Goal: Task Accomplishment & Management: Complete application form

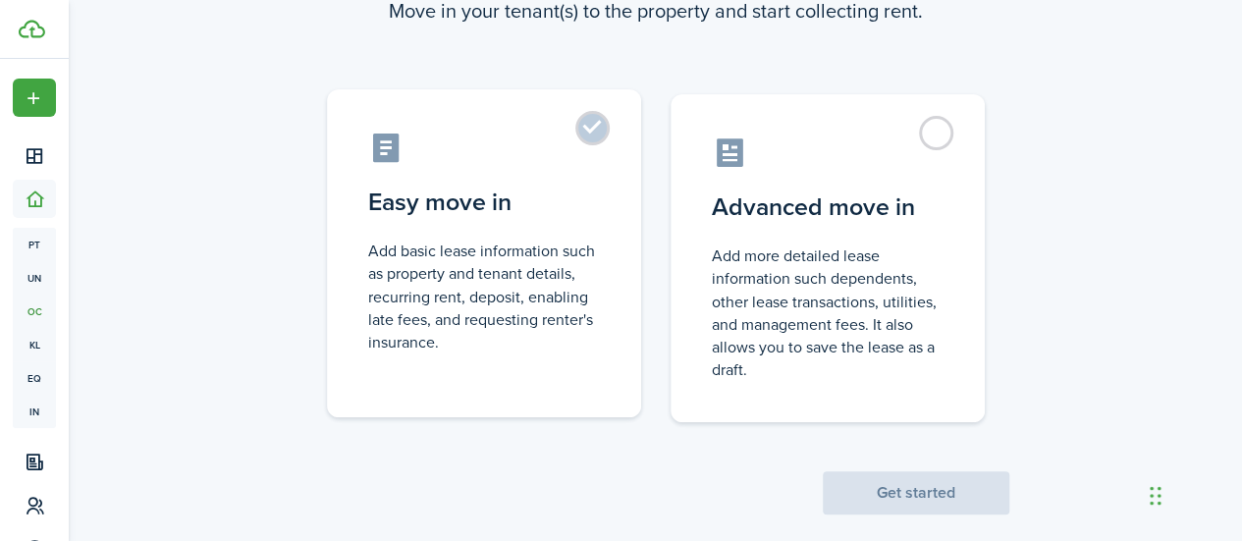
scroll to position [189, 0]
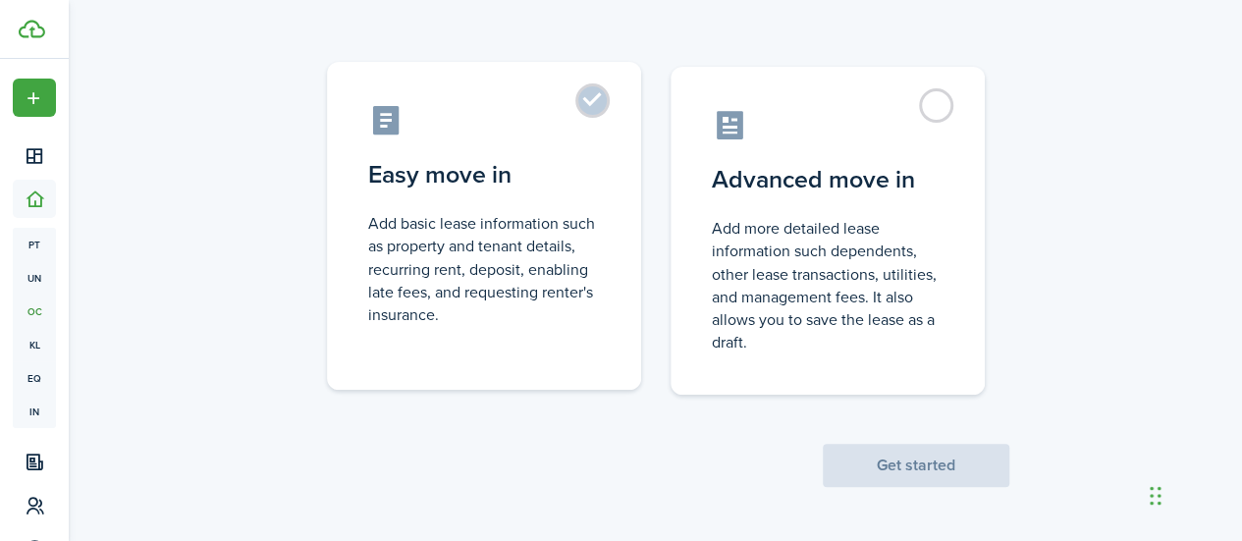
click at [384, 114] on control-radio-card-icon at bounding box center [484, 120] width 232 height 34
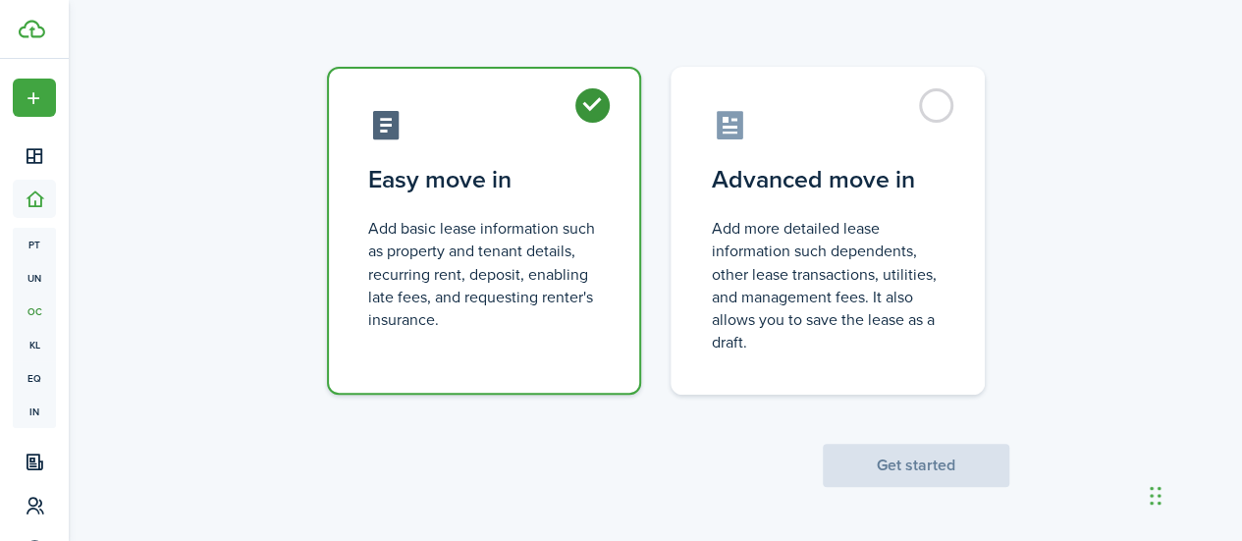
radio input "true"
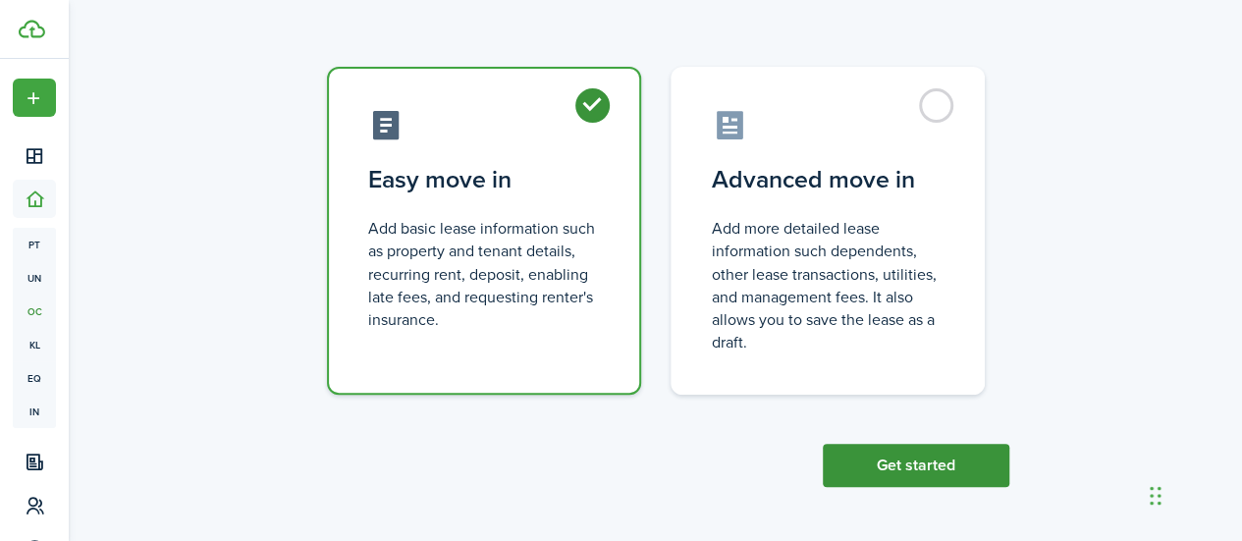
click at [851, 450] on button "Get started" at bounding box center [916, 465] width 187 height 43
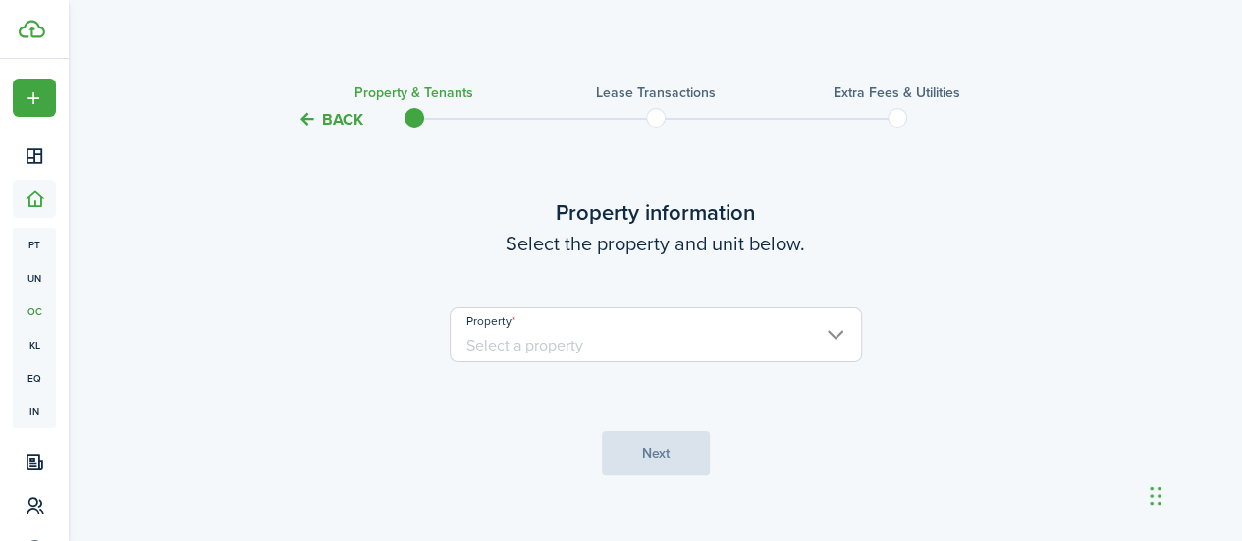
click at [734, 328] on input "Property" at bounding box center [656, 334] width 412 height 55
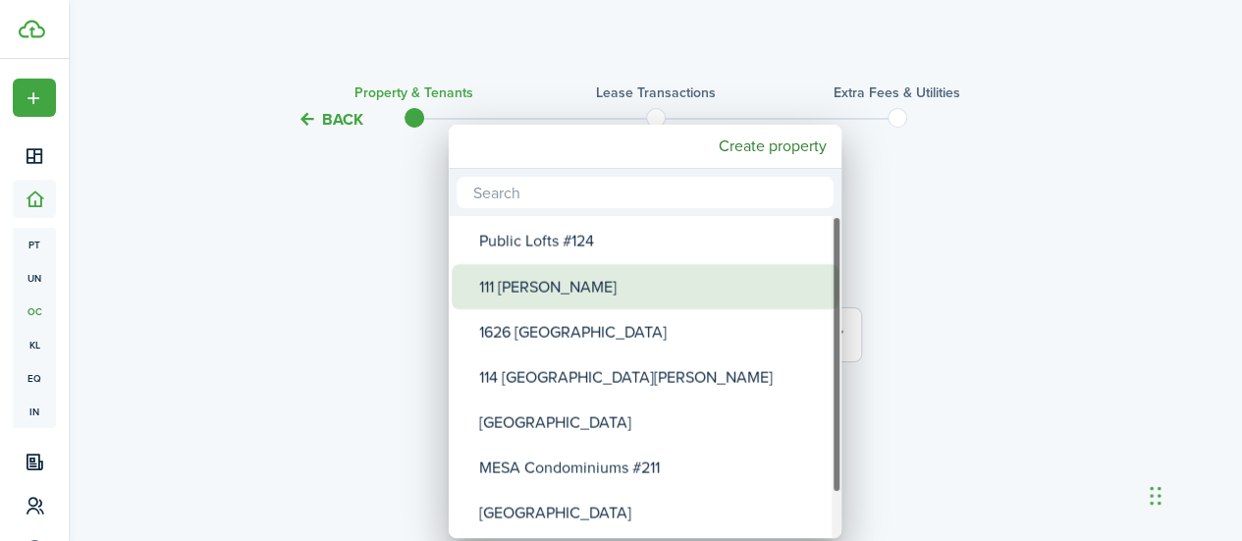
click at [591, 293] on div "111 [PERSON_NAME]" at bounding box center [653, 286] width 348 height 45
type input "111 [PERSON_NAME]"
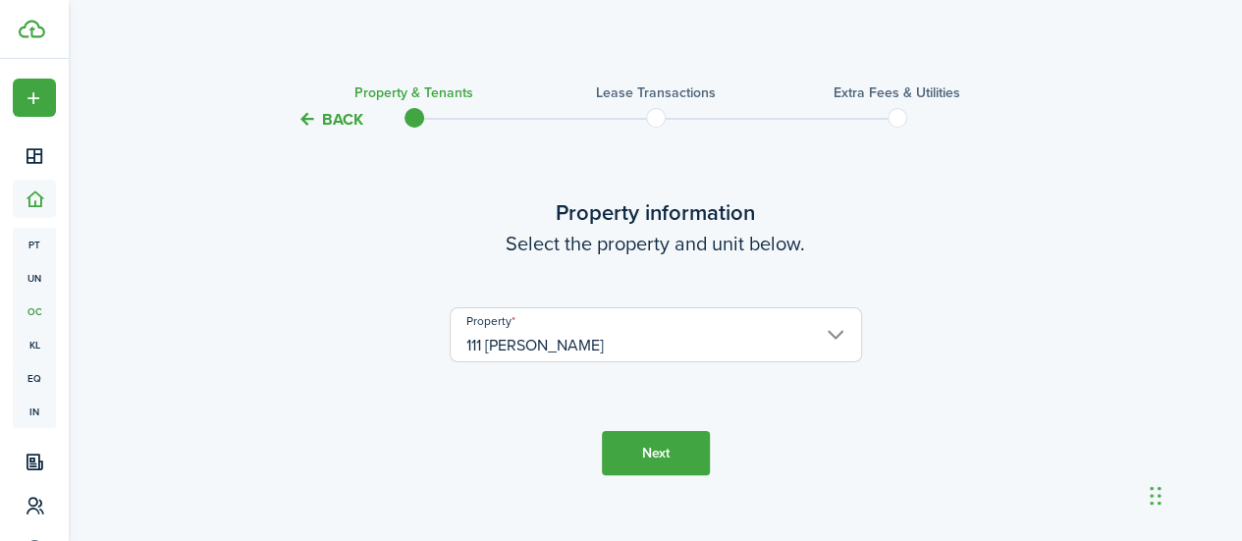
click at [632, 449] on button "Next" at bounding box center [656, 453] width 108 height 44
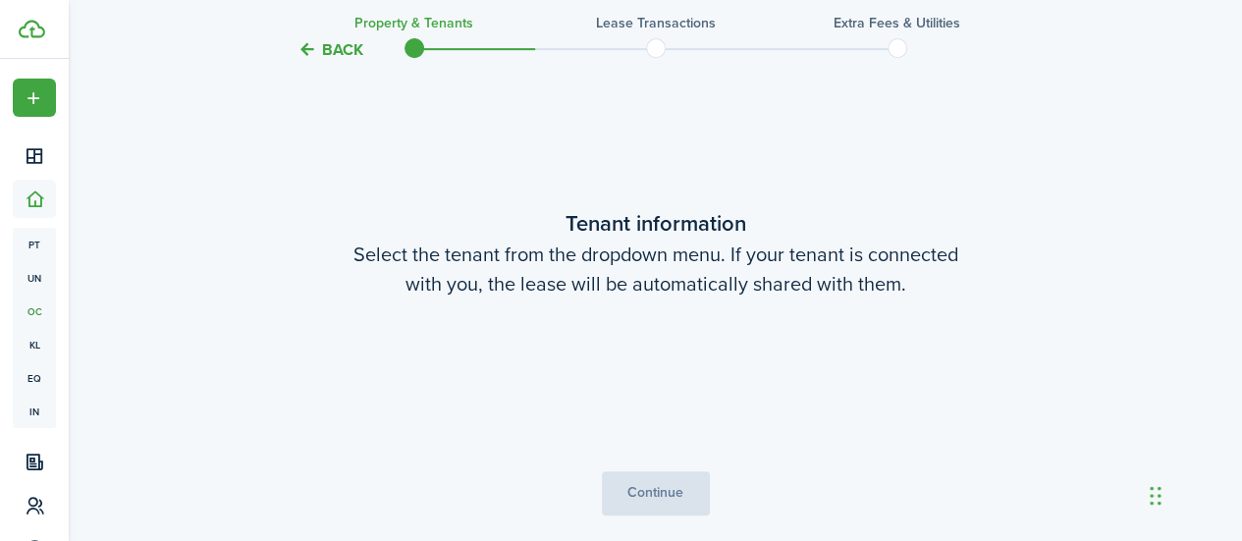
scroll to position [437, 0]
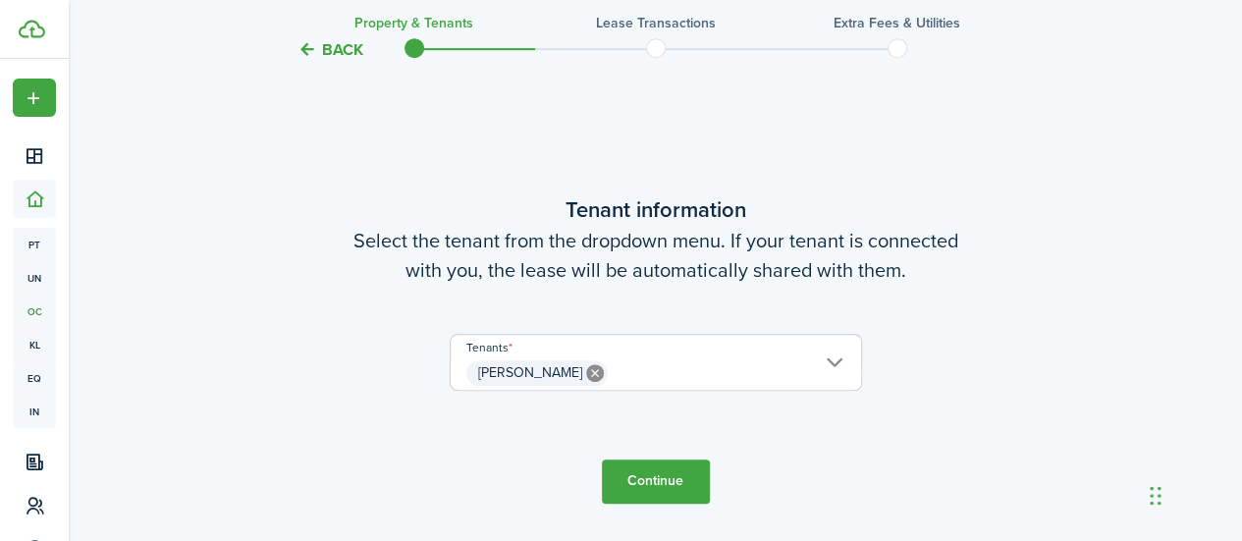
click at [646, 482] on button "Continue" at bounding box center [656, 482] width 108 height 44
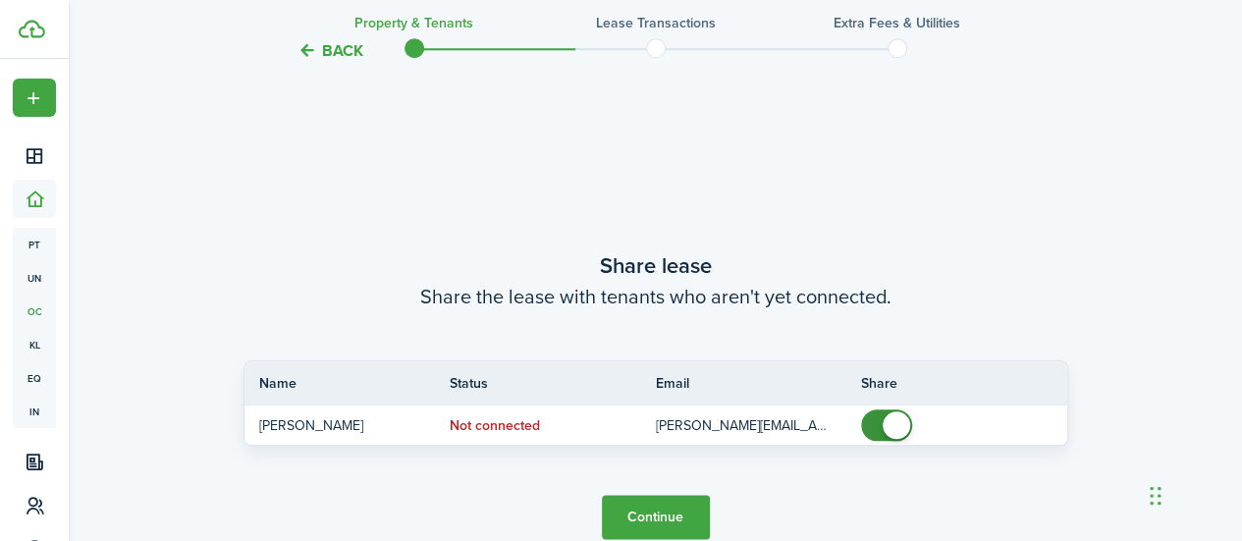
scroll to position [978, 0]
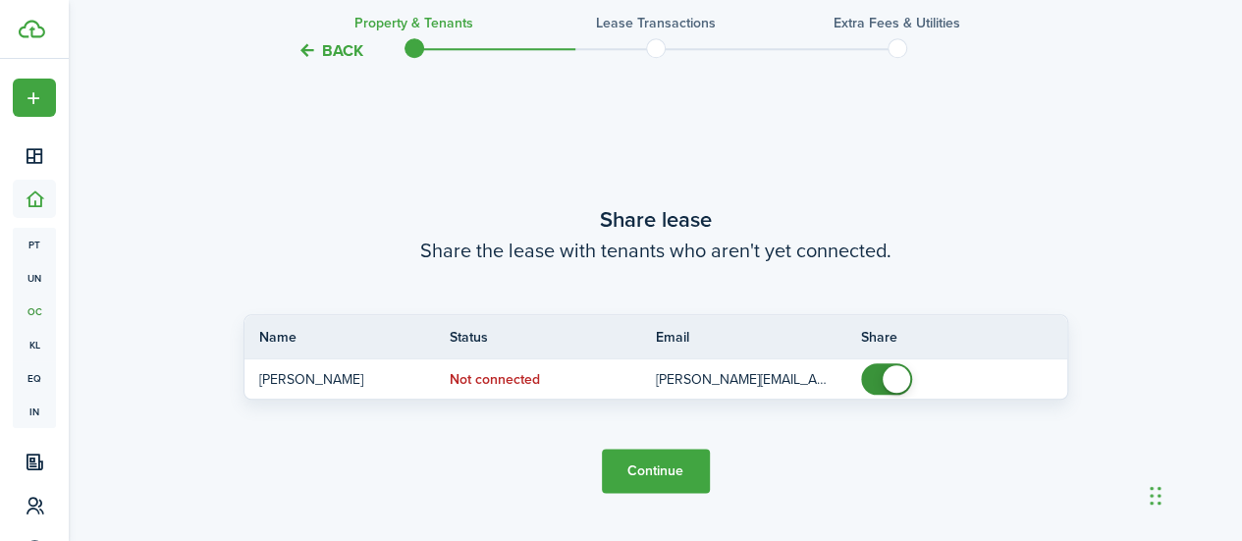
click at [646, 482] on button "Continue" at bounding box center [656, 471] width 108 height 44
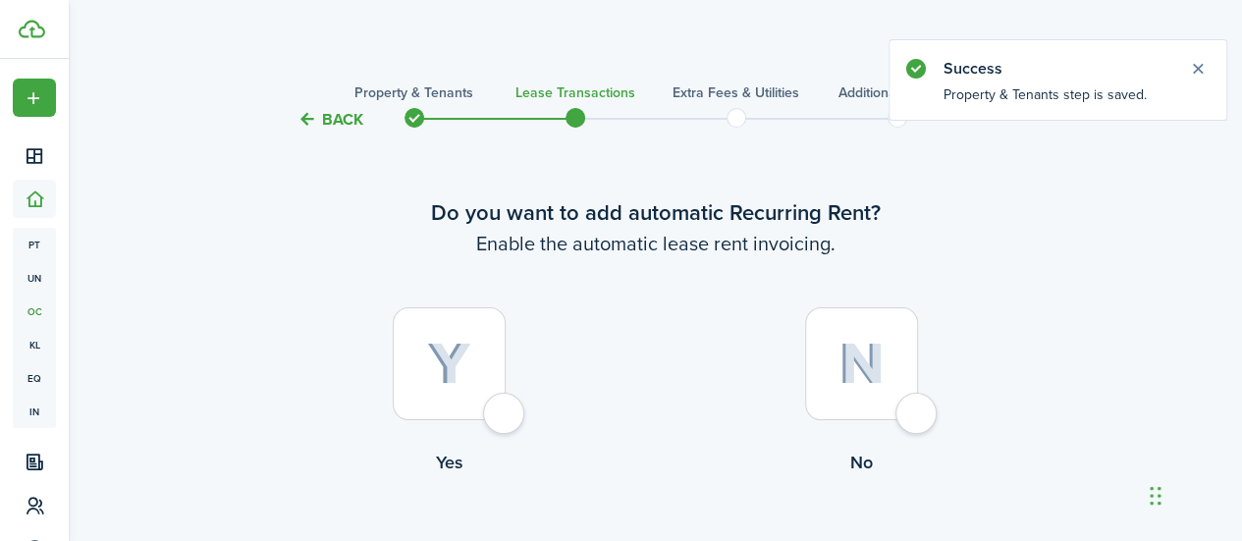
click at [497, 407] on div at bounding box center [449, 363] width 113 height 113
radio input "true"
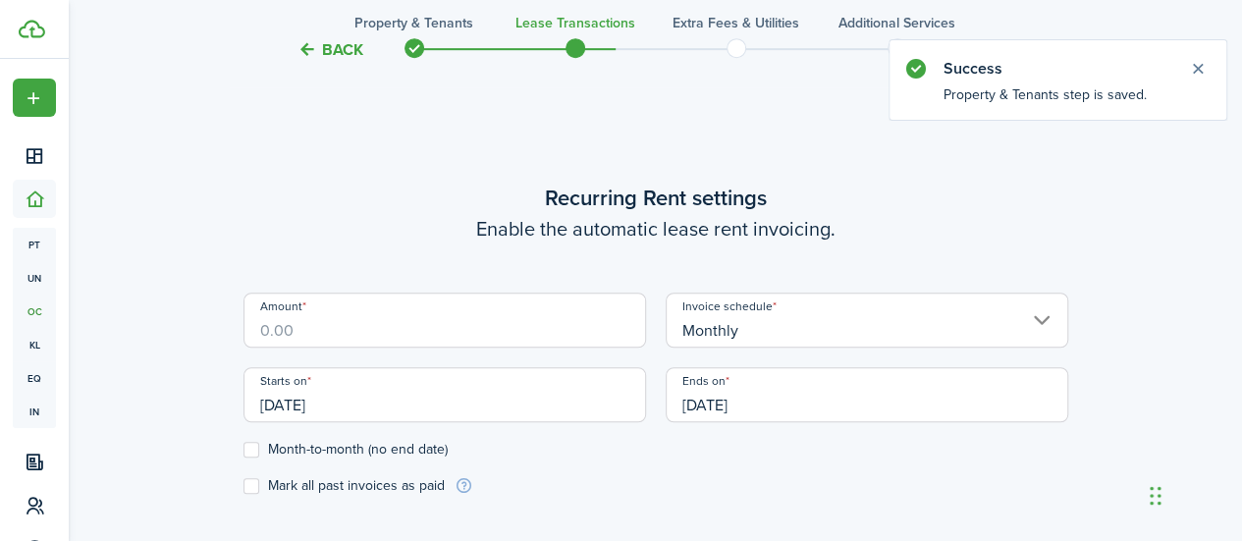
scroll to position [540, 0]
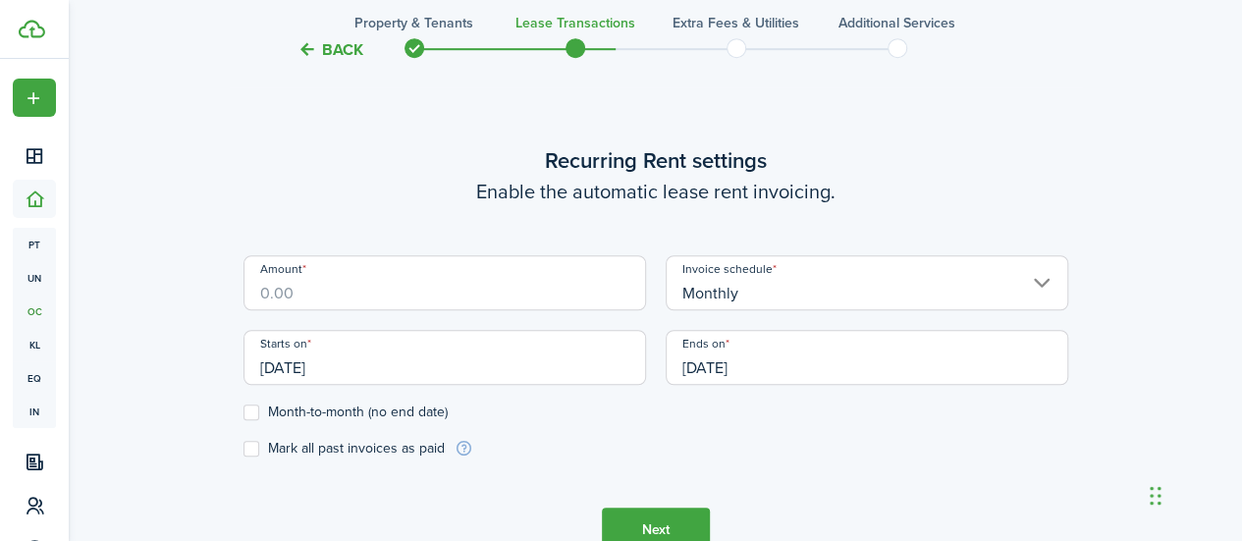
click at [327, 291] on input "Amount" at bounding box center [445, 282] width 403 height 55
click at [292, 295] on input "Amount" at bounding box center [445, 282] width 403 height 55
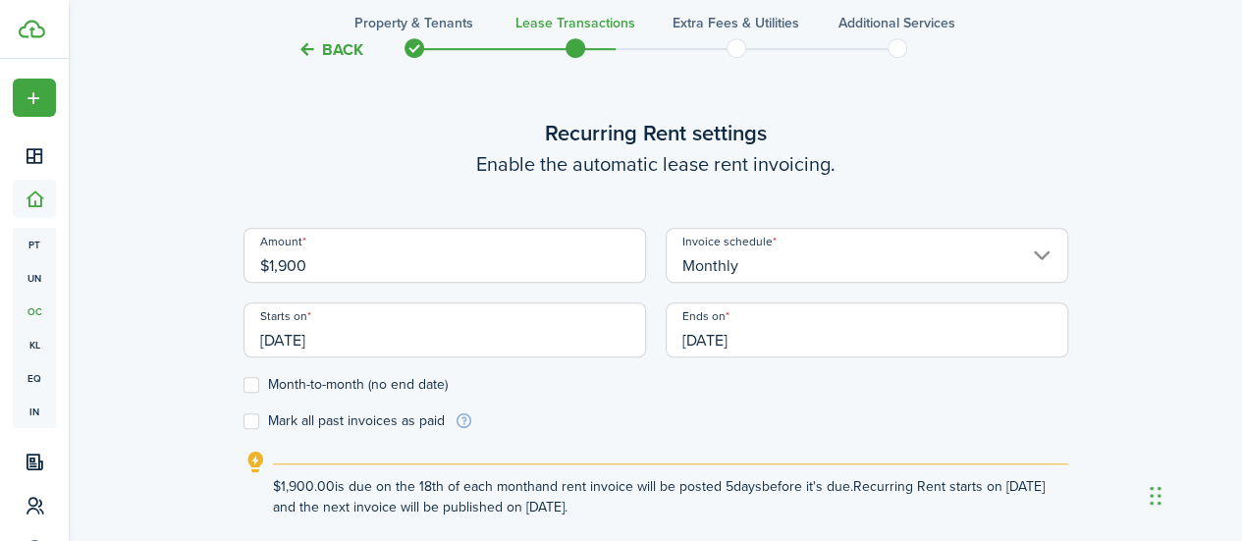
click at [267, 328] on input "[DATE]" at bounding box center [445, 329] width 403 height 55
type input "$1,900.00"
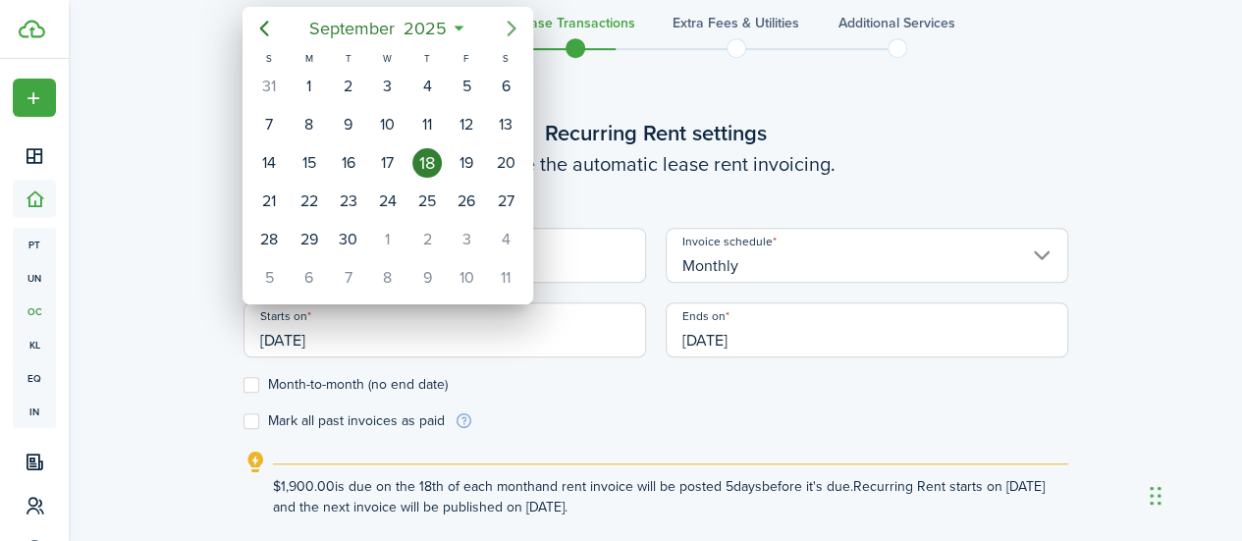
click at [506, 30] on icon "Next page" at bounding box center [512, 29] width 24 height 24
click at [515, 83] on div "1" at bounding box center [505, 86] width 29 height 29
type input "[DATE]"
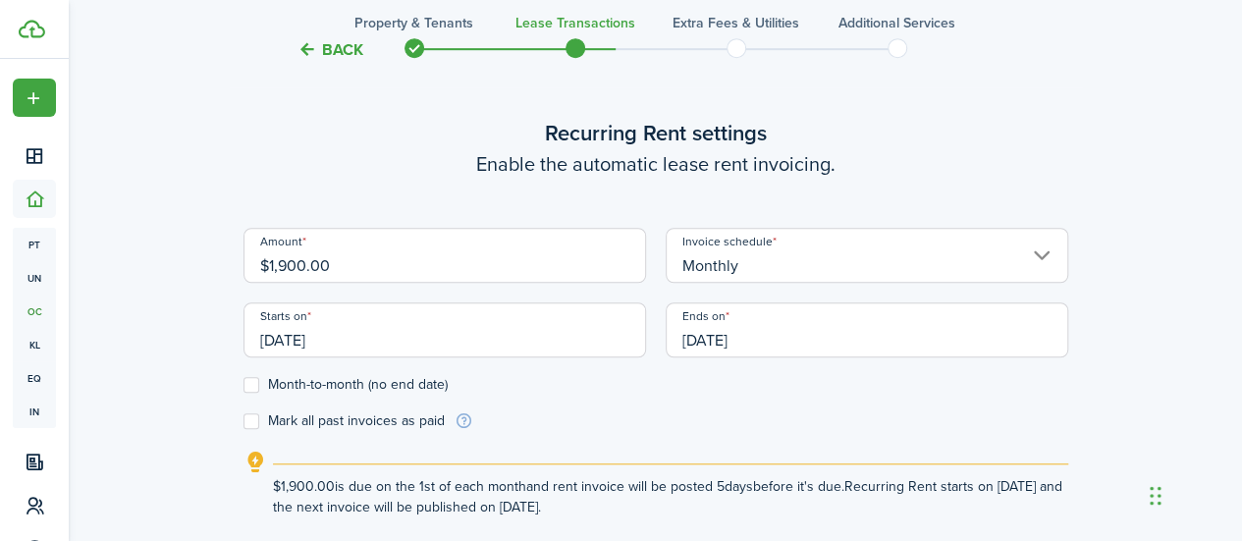
click at [731, 349] on input "[DATE]" at bounding box center [867, 329] width 403 height 55
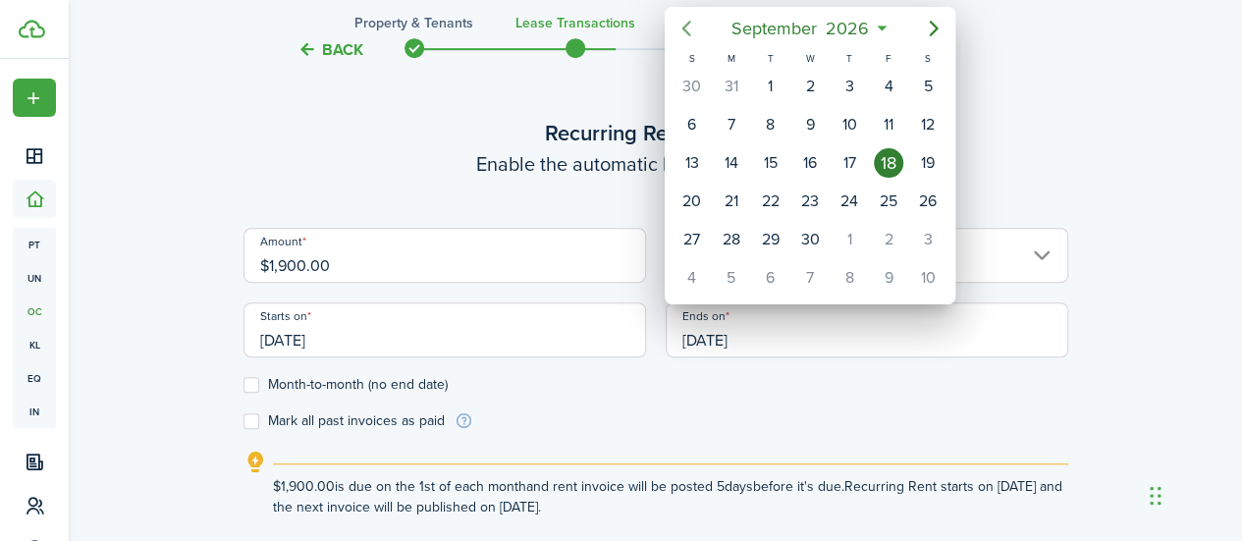
click at [680, 34] on icon "Previous page" at bounding box center [687, 29] width 24 height 24
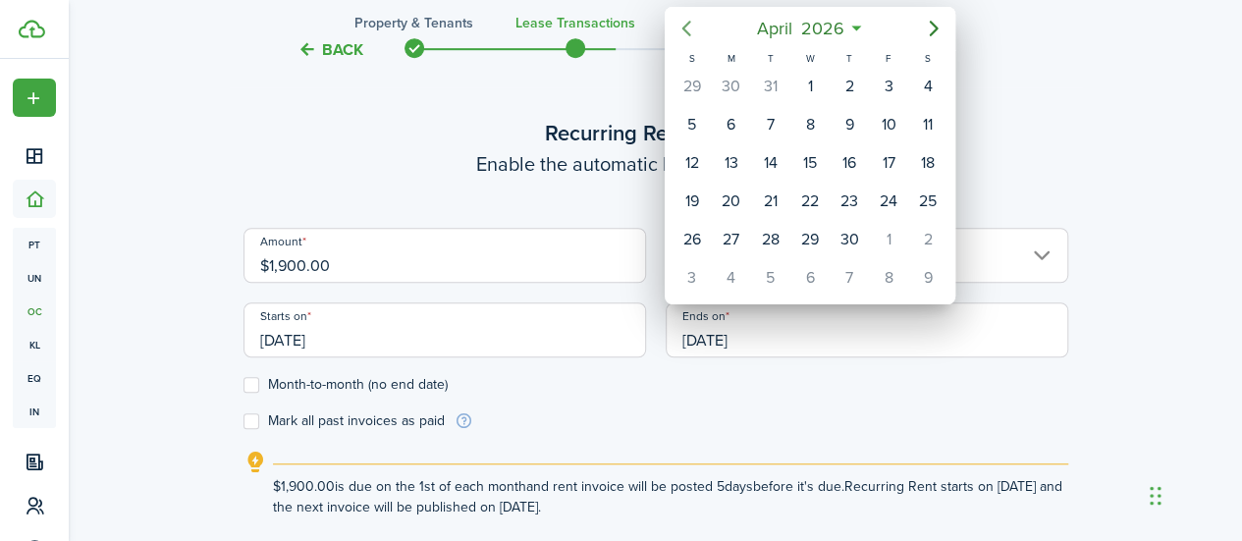
click at [680, 34] on icon "Previous page" at bounding box center [687, 29] width 24 height 24
click at [934, 23] on icon "Next page" at bounding box center [934, 29] width 24 height 24
click at [842, 226] on div "30" at bounding box center [849, 239] width 29 height 29
type input "[DATE]"
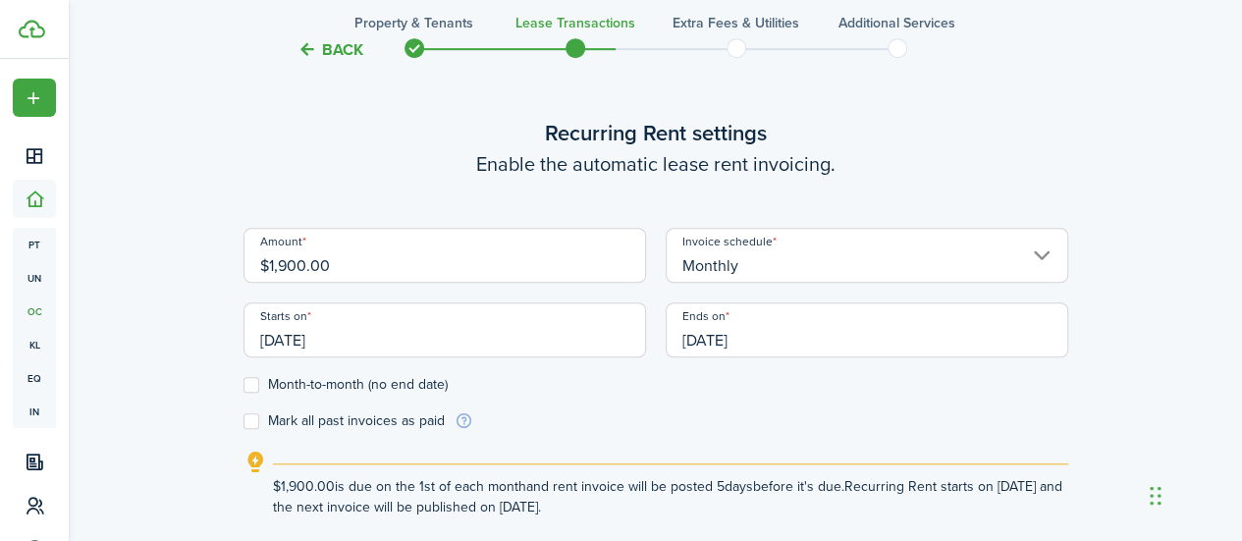
click at [245, 386] on label "Month-to-month (no end date)" at bounding box center [346, 385] width 204 height 16
click at [244, 386] on input "Month-to-month (no end date)" at bounding box center [243, 385] width 1 height 1
checkbox input "true"
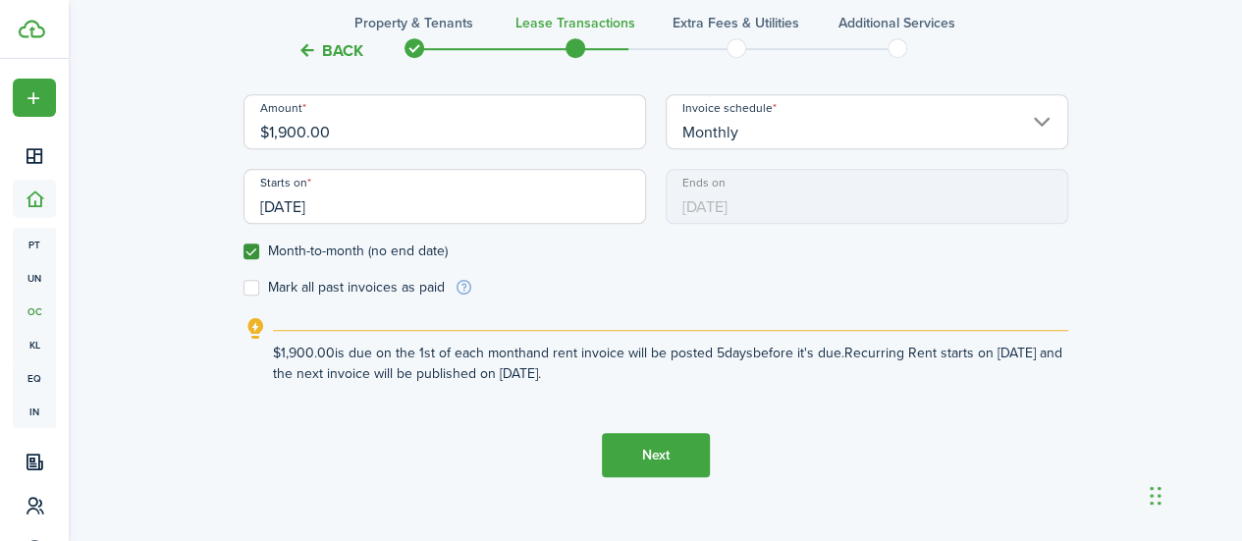
scroll to position [703, 0]
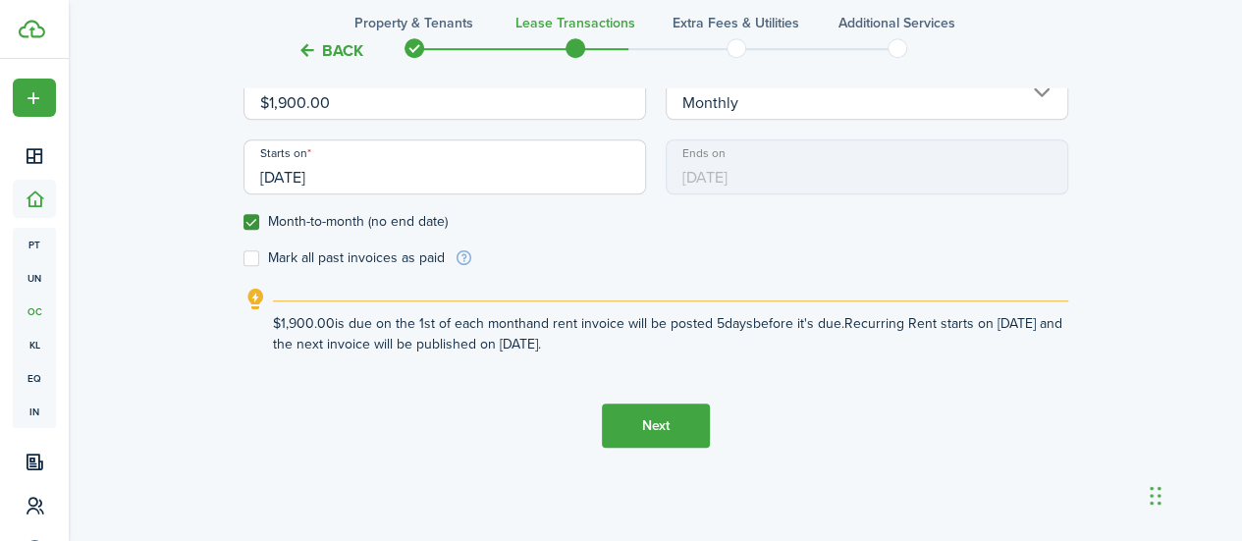
click at [659, 435] on button "Next" at bounding box center [656, 426] width 108 height 44
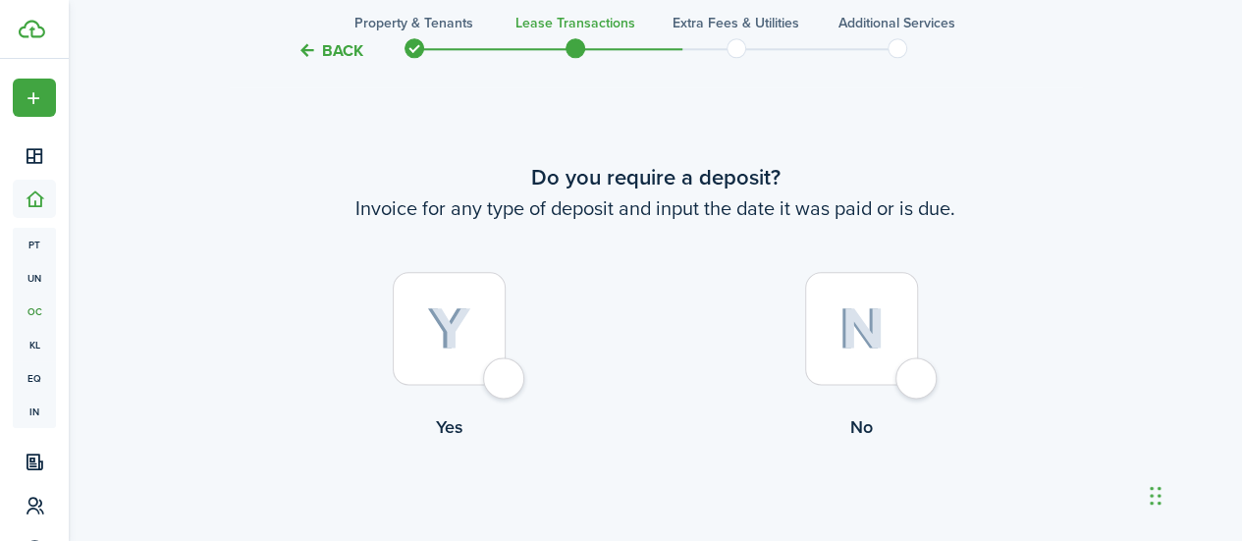
scroll to position [1113, 0]
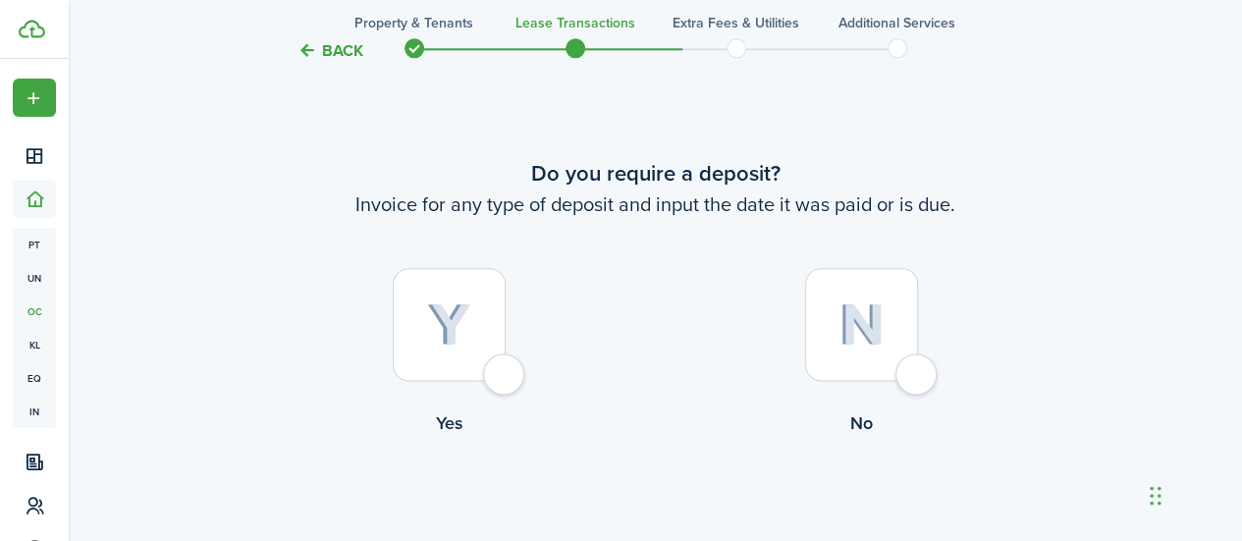
click at [495, 381] on div at bounding box center [449, 324] width 113 height 113
radio input "true"
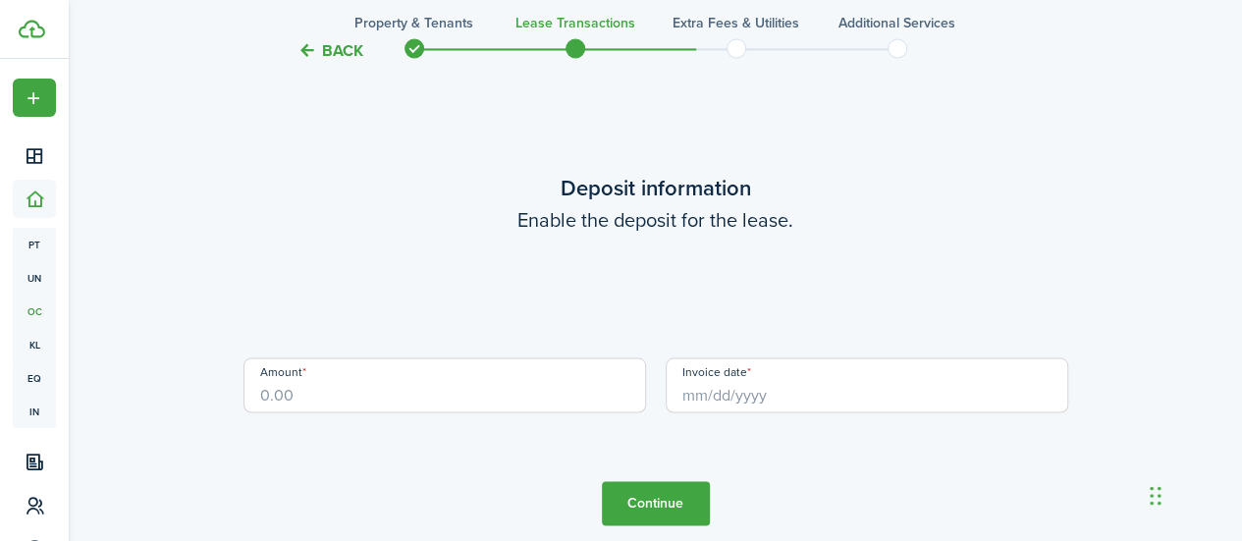
scroll to position [1654, 0]
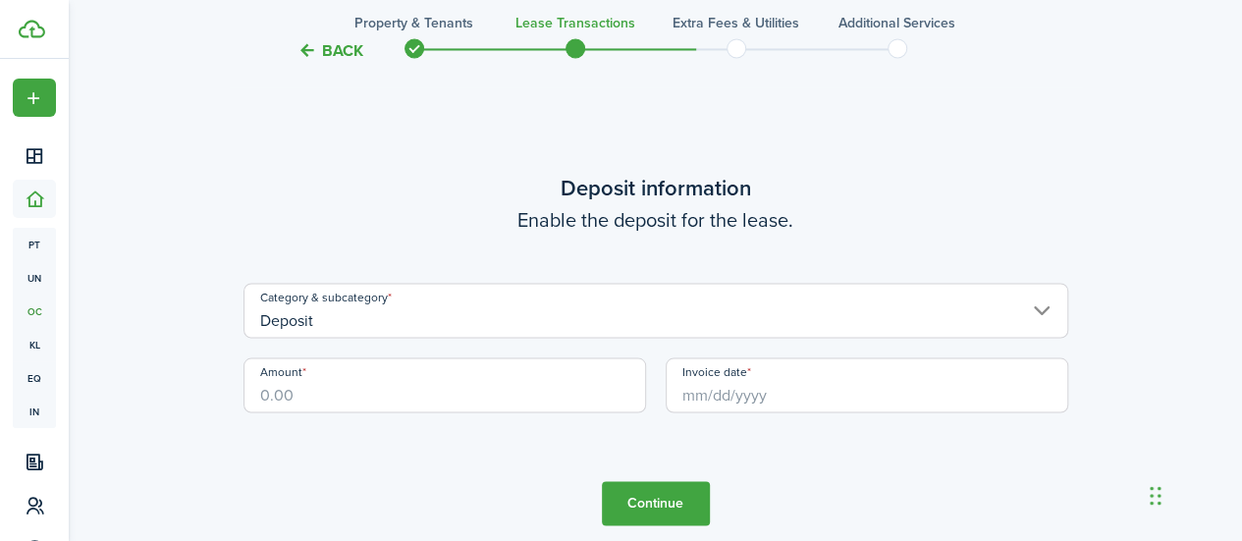
click at [490, 386] on input "Amount" at bounding box center [445, 384] width 403 height 55
click at [745, 395] on input "Invoice date" at bounding box center [867, 384] width 403 height 55
type input "$1,900.00"
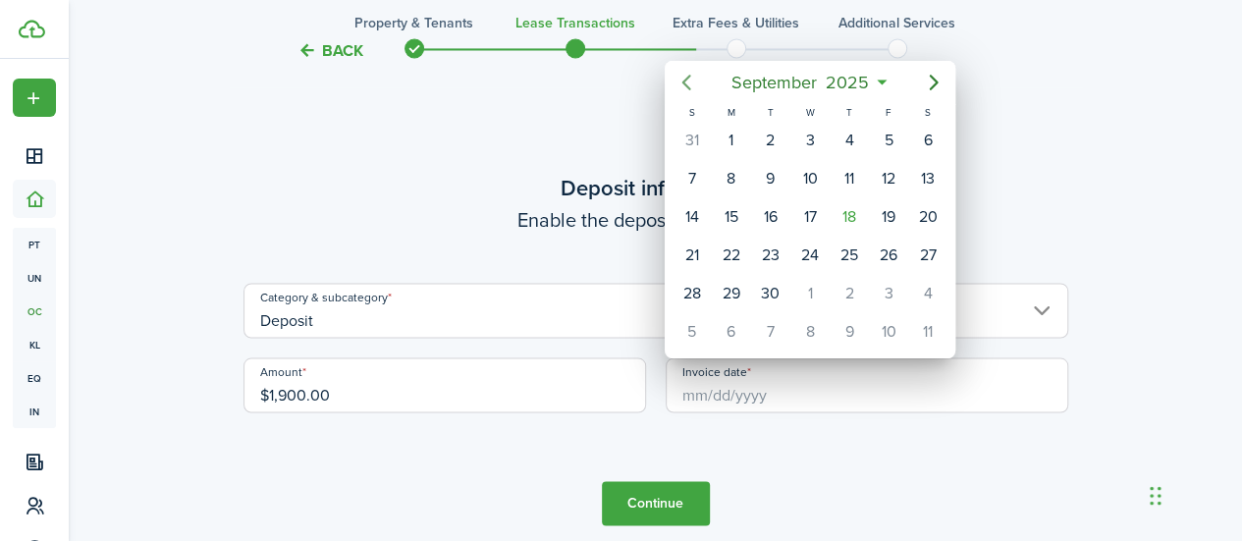
click at [688, 89] on icon "Previous page" at bounding box center [687, 83] width 24 height 24
click at [935, 78] on icon "Next page" at bounding box center [934, 83] width 24 height 24
click at [856, 208] on div "18" at bounding box center [849, 216] width 29 height 29
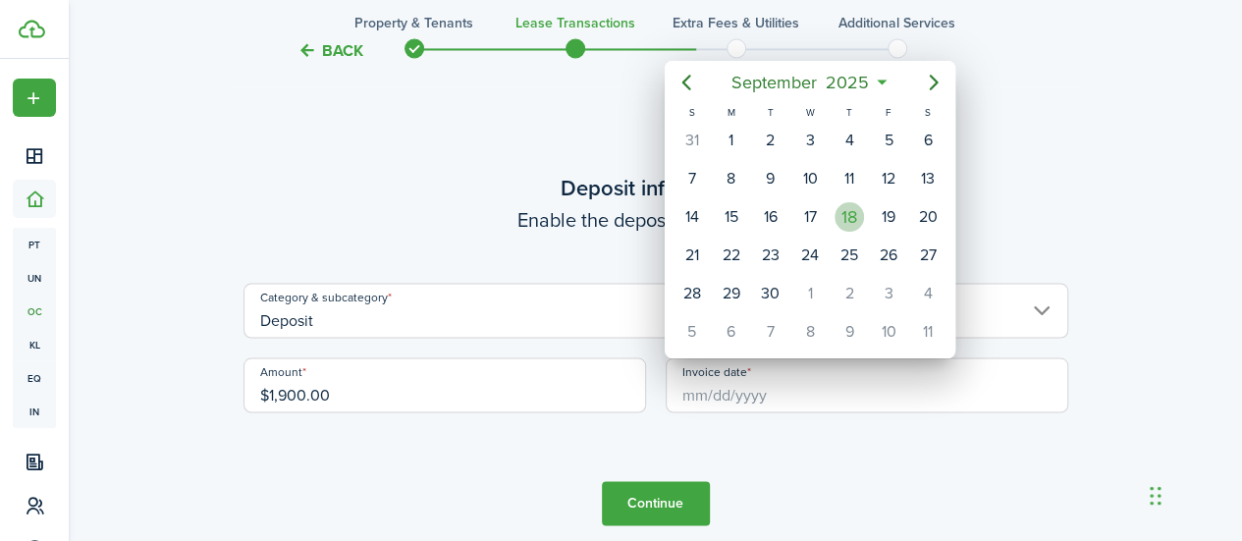
type input "[DATE]"
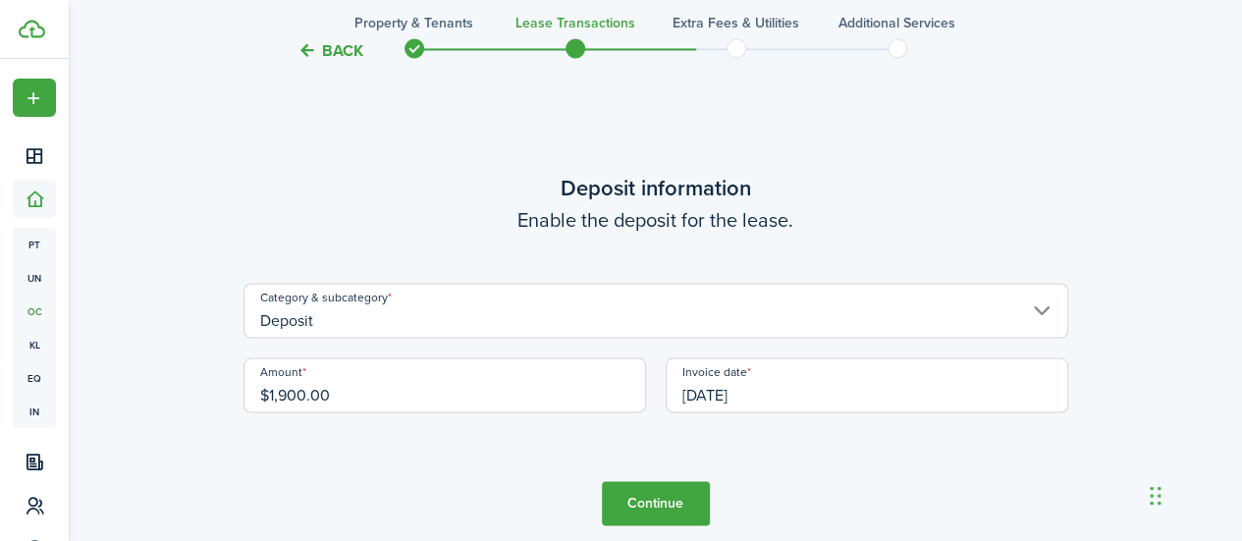
click at [664, 494] on button "Continue" at bounding box center [656, 503] width 108 height 44
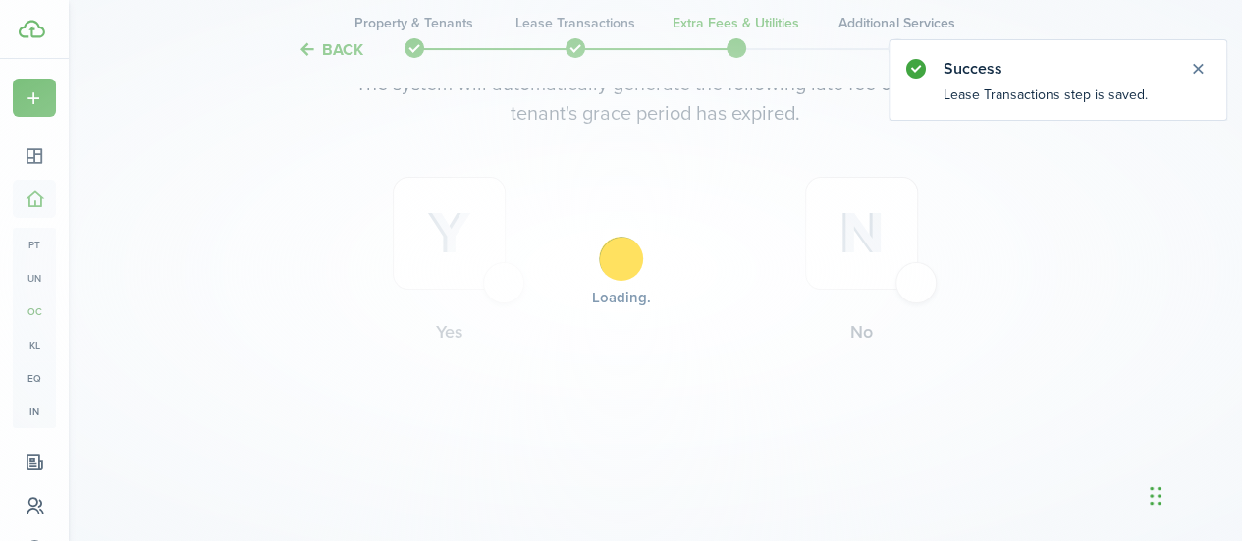
scroll to position [0, 0]
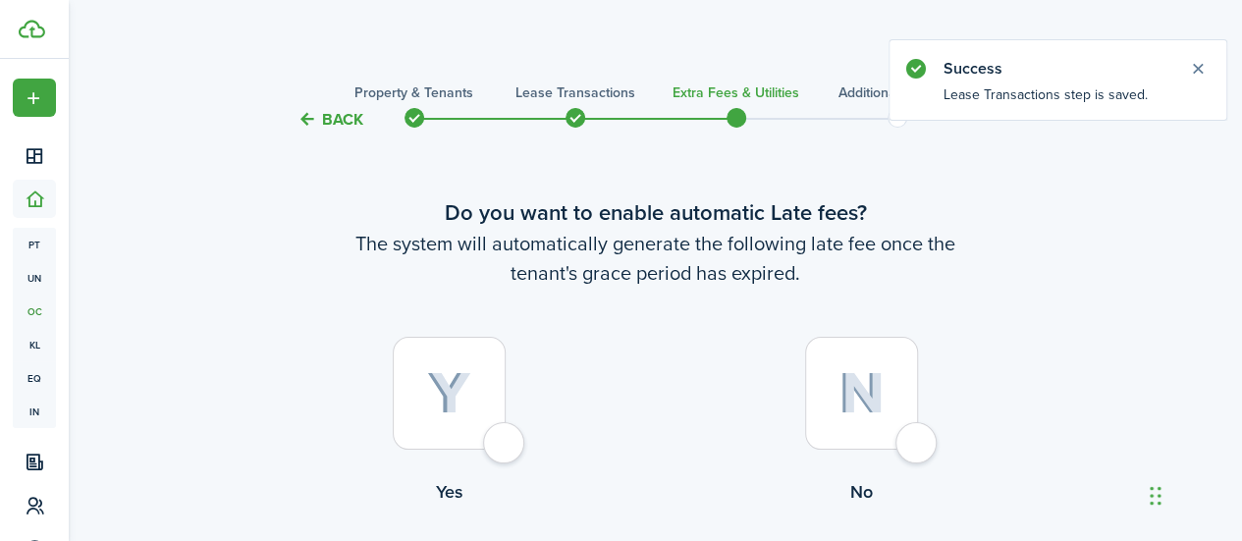
click at [495, 449] on div at bounding box center [449, 393] width 113 height 113
radio input "true"
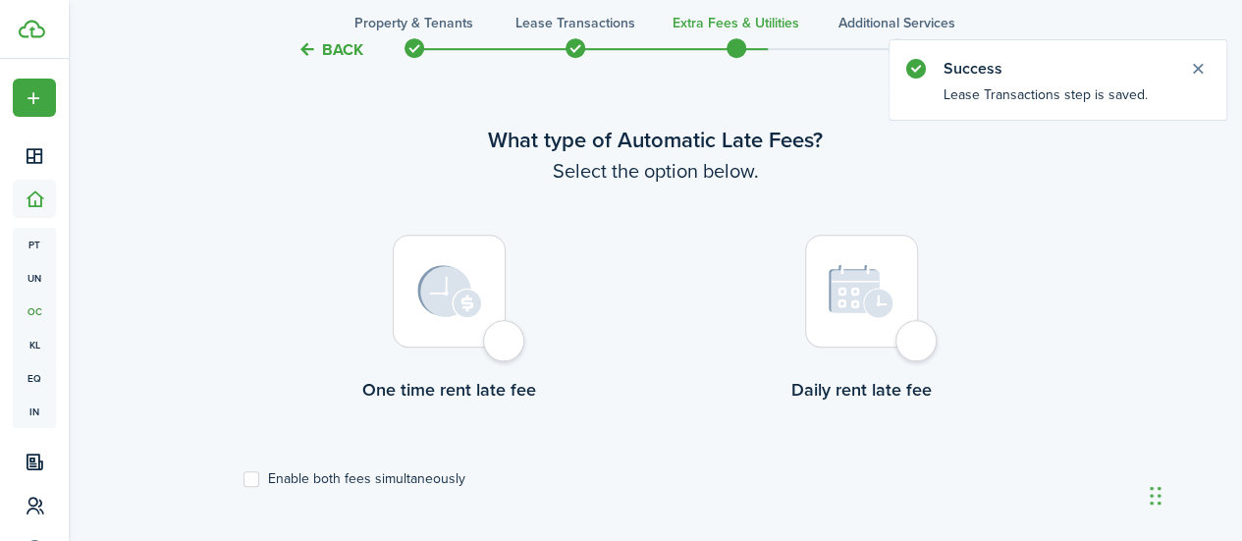
scroll to position [570, 0]
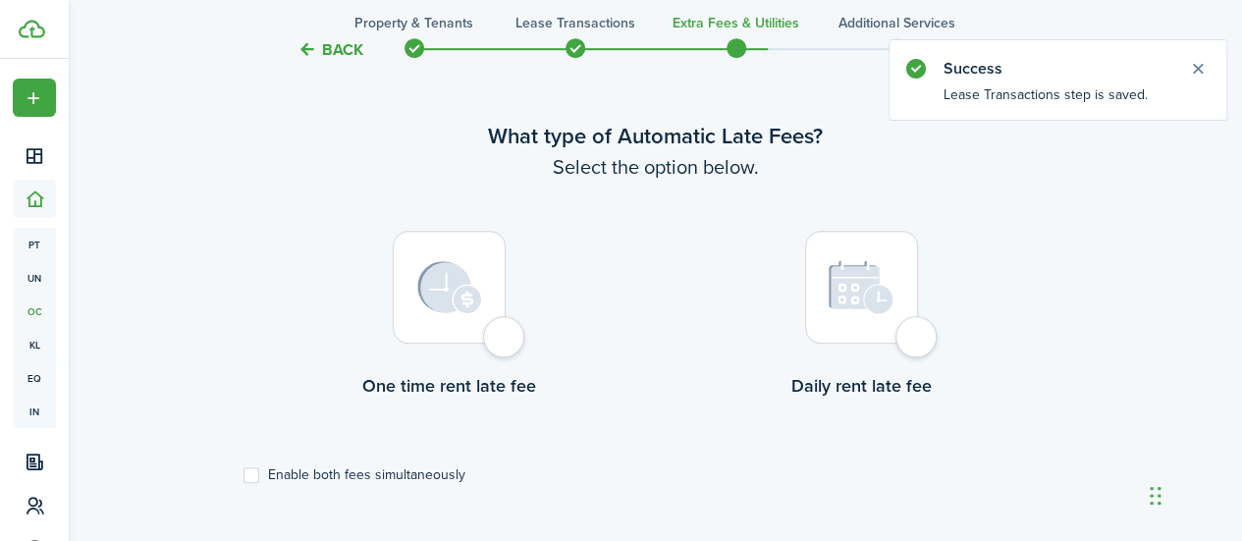
click at [501, 332] on div at bounding box center [449, 287] width 113 height 113
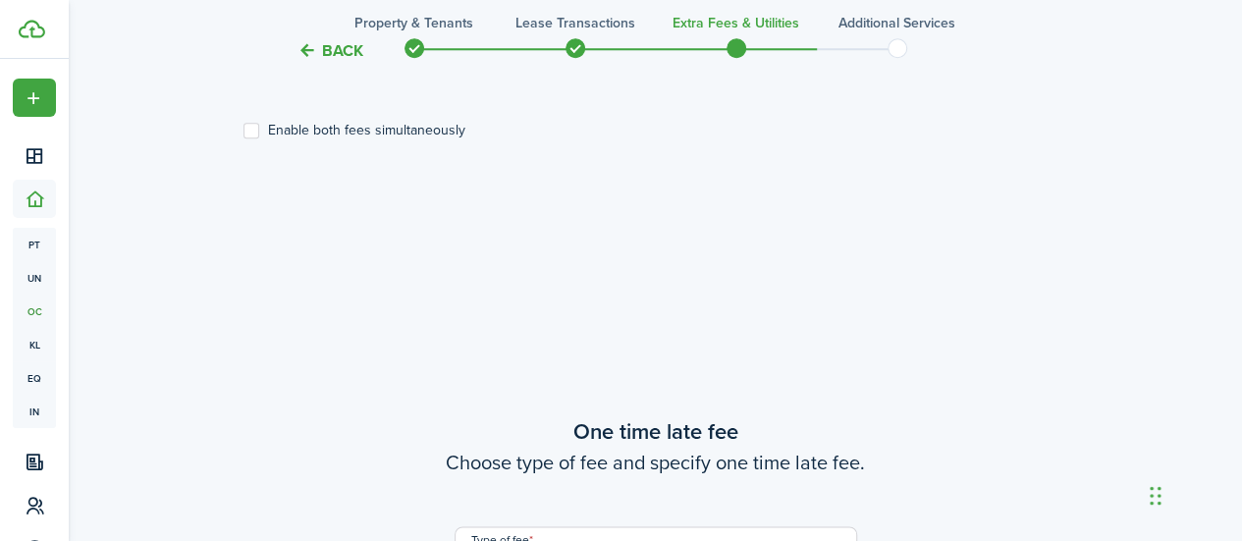
scroll to position [718, 0]
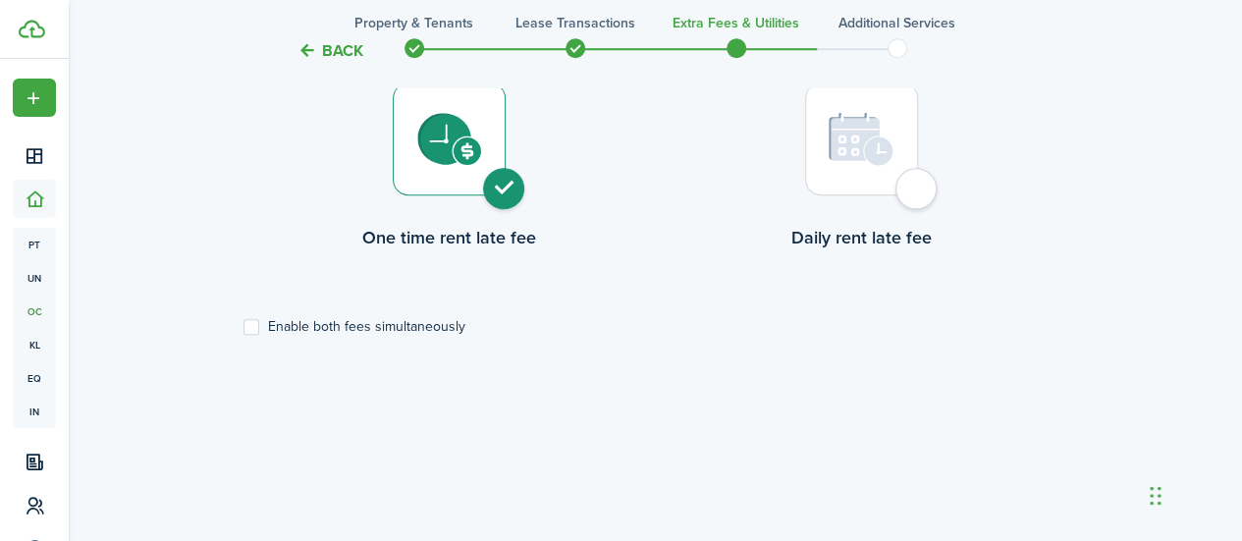
click at [918, 190] on div at bounding box center [861, 138] width 113 height 113
radio input "false"
radio input "true"
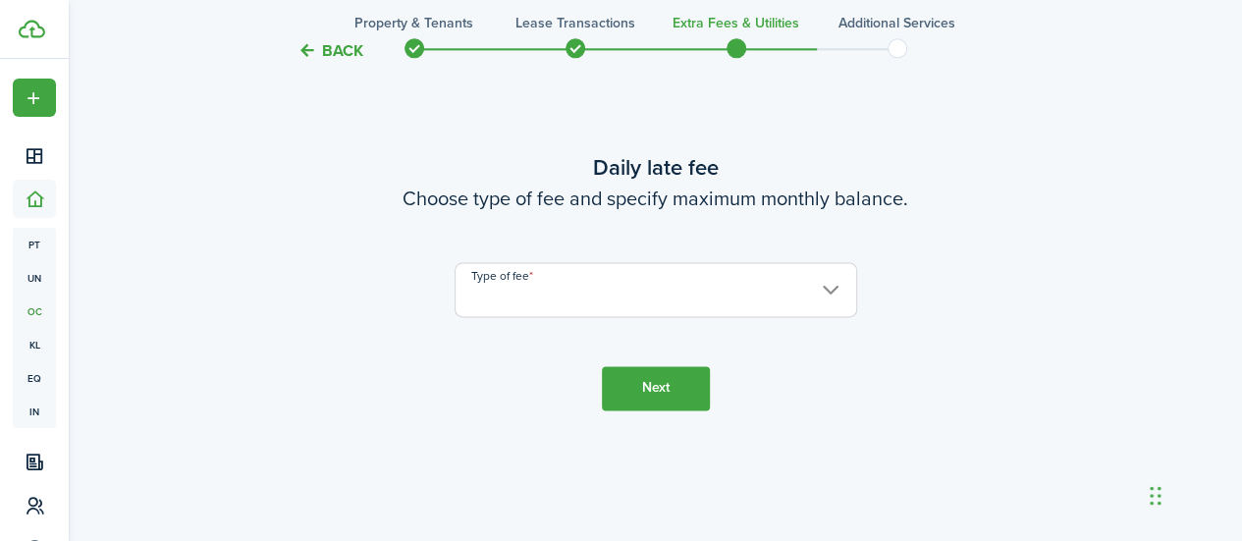
scroll to position [1209, 0]
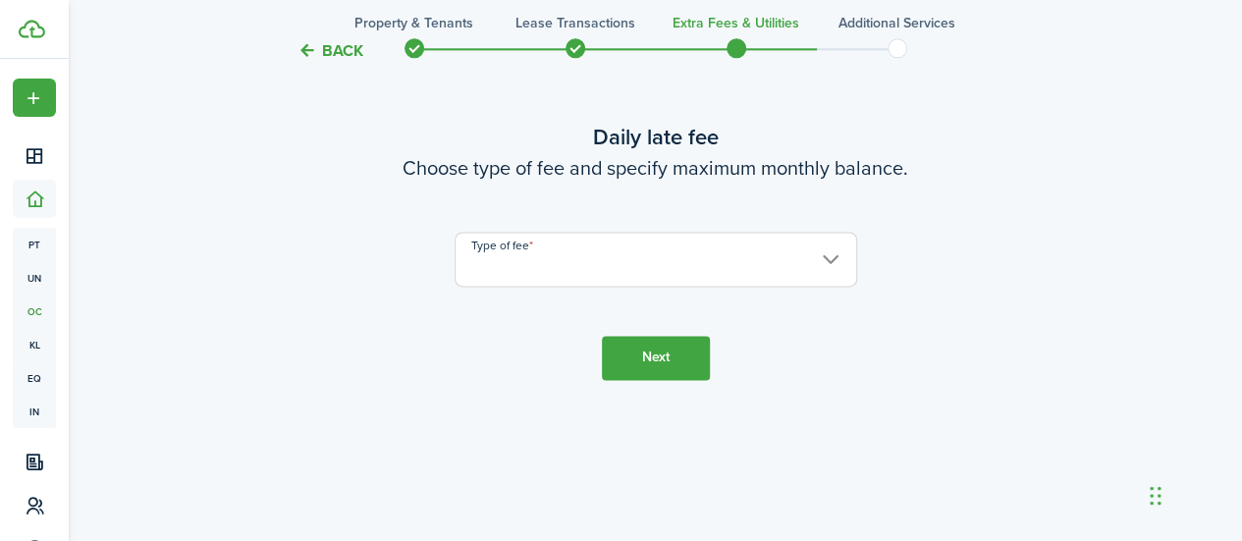
click at [794, 254] on input "Type of fee" at bounding box center [656, 259] width 403 height 55
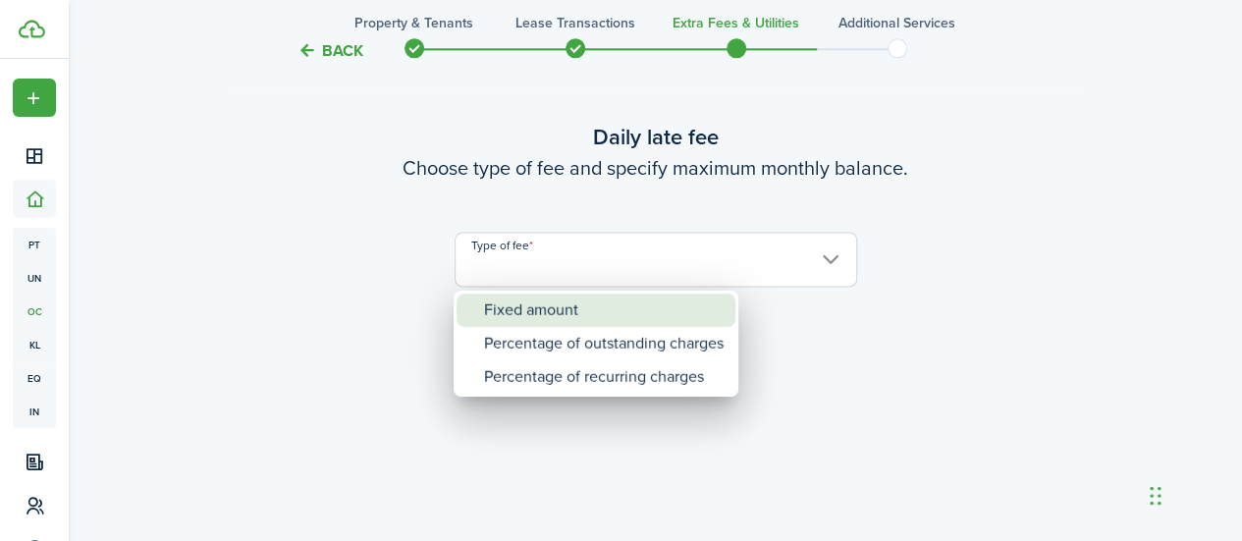
click at [699, 306] on div "Fixed amount" at bounding box center [604, 310] width 240 height 33
type input "Fixed amount"
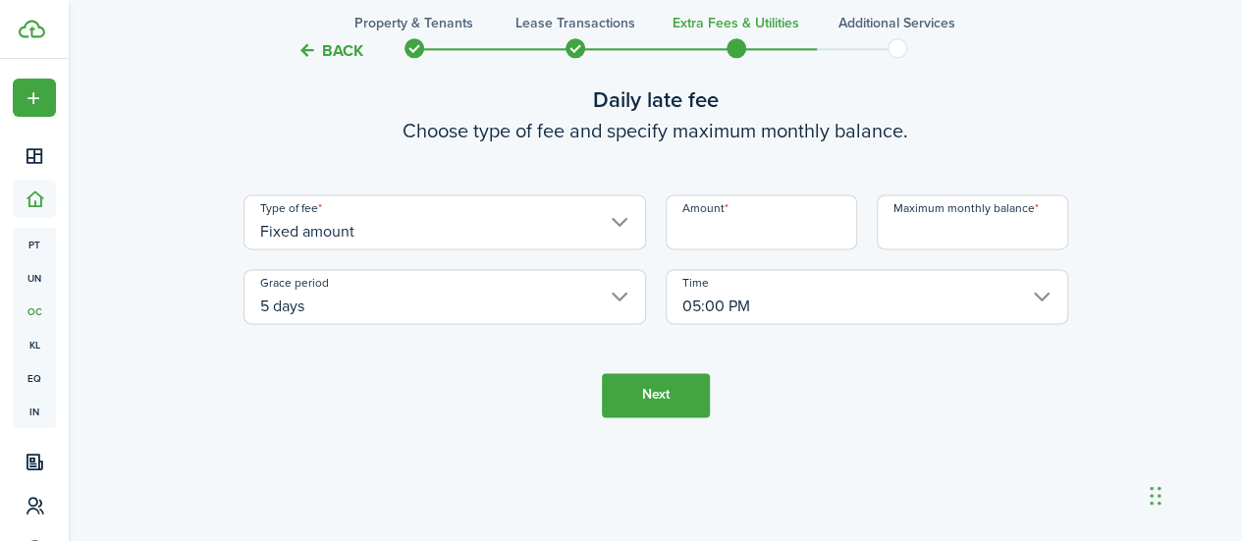
click at [700, 239] on input "Amount" at bounding box center [761, 221] width 191 height 55
click at [1035, 299] on input "05:00 PM" at bounding box center [867, 296] width 403 height 55
type input "$50.00"
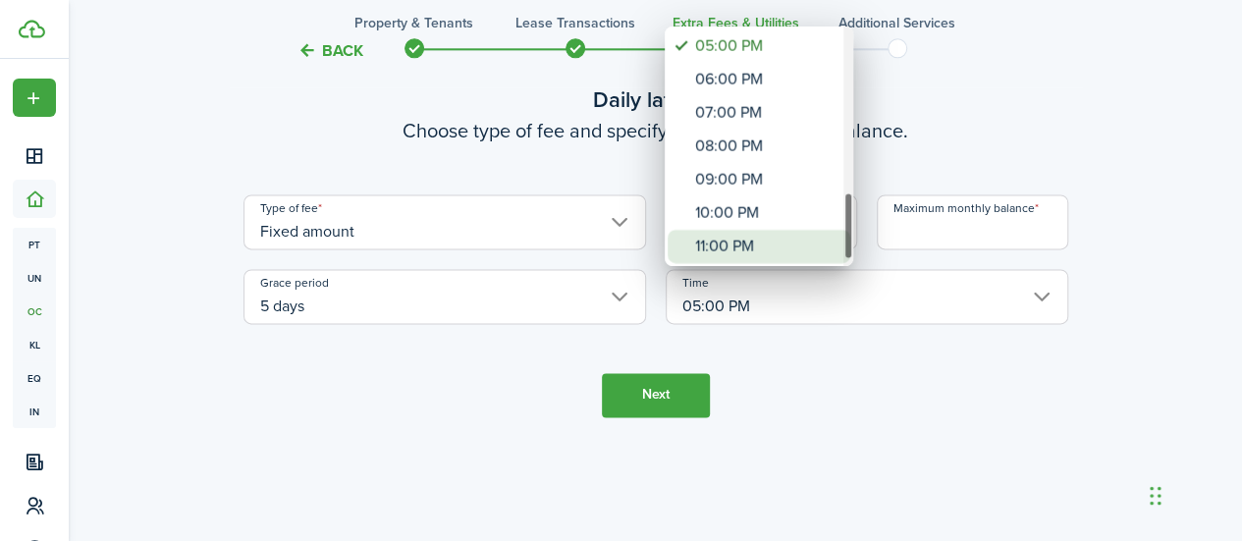
click at [766, 236] on div "11:00 PM" at bounding box center [766, 246] width 143 height 33
type input "11:00 PM"
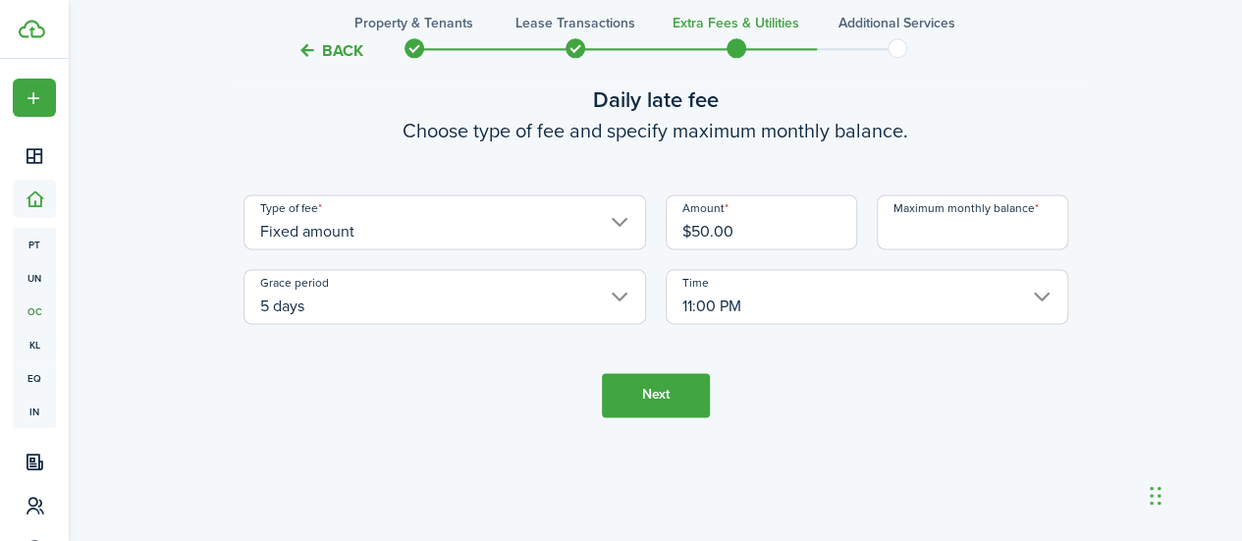
click at [708, 299] on input "11:00 PM" at bounding box center [867, 296] width 403 height 55
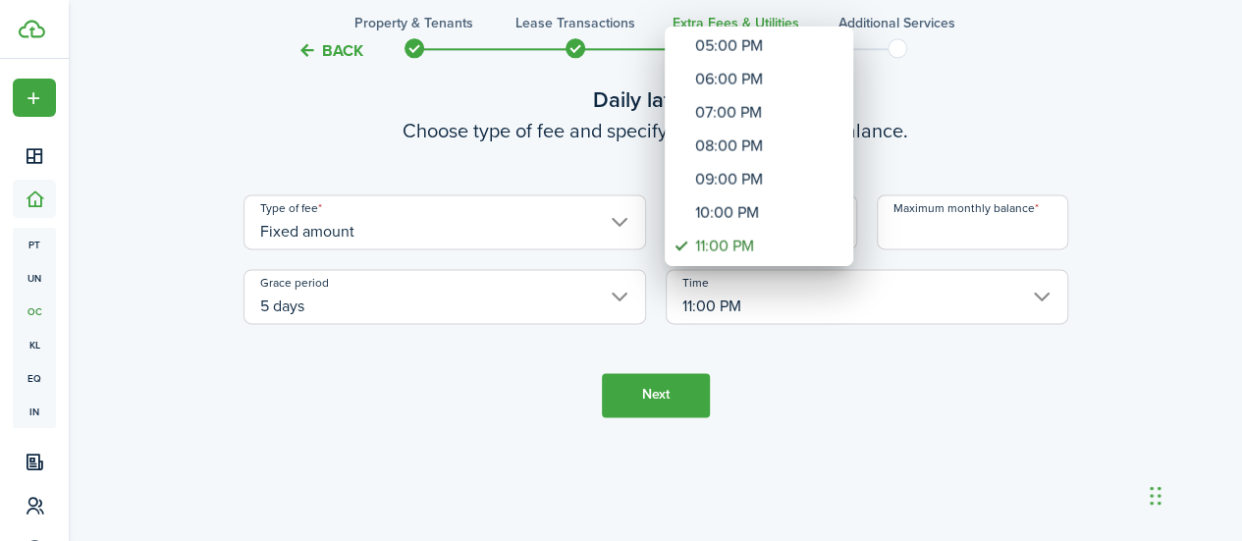
click at [781, 383] on div at bounding box center [621, 270] width 1556 height 855
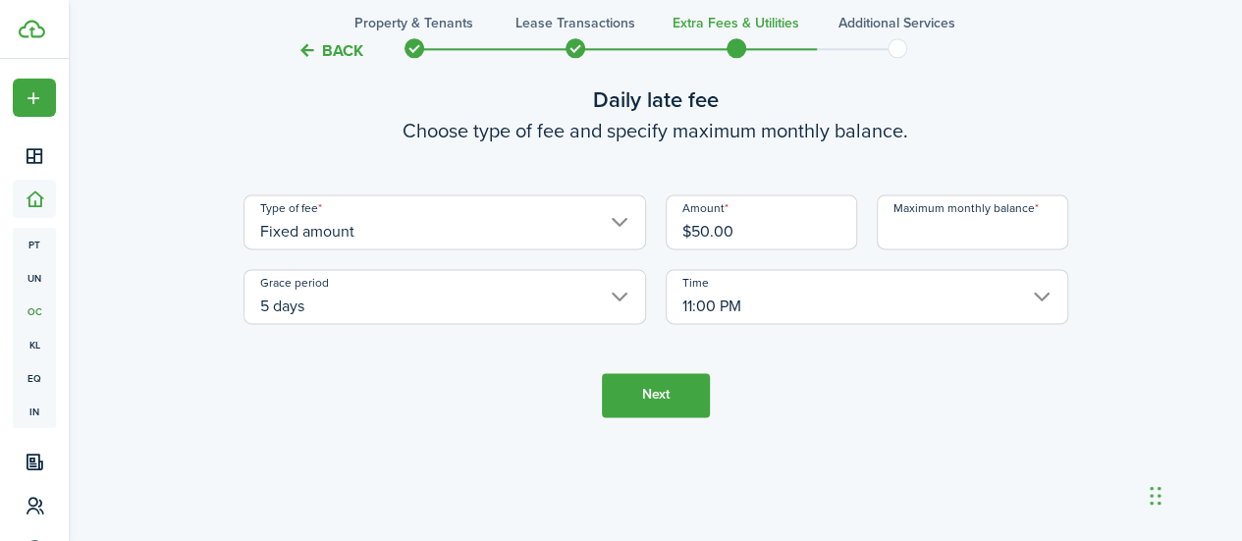
click at [961, 235] on input "Maximum monthly balance" at bounding box center [972, 221] width 191 height 55
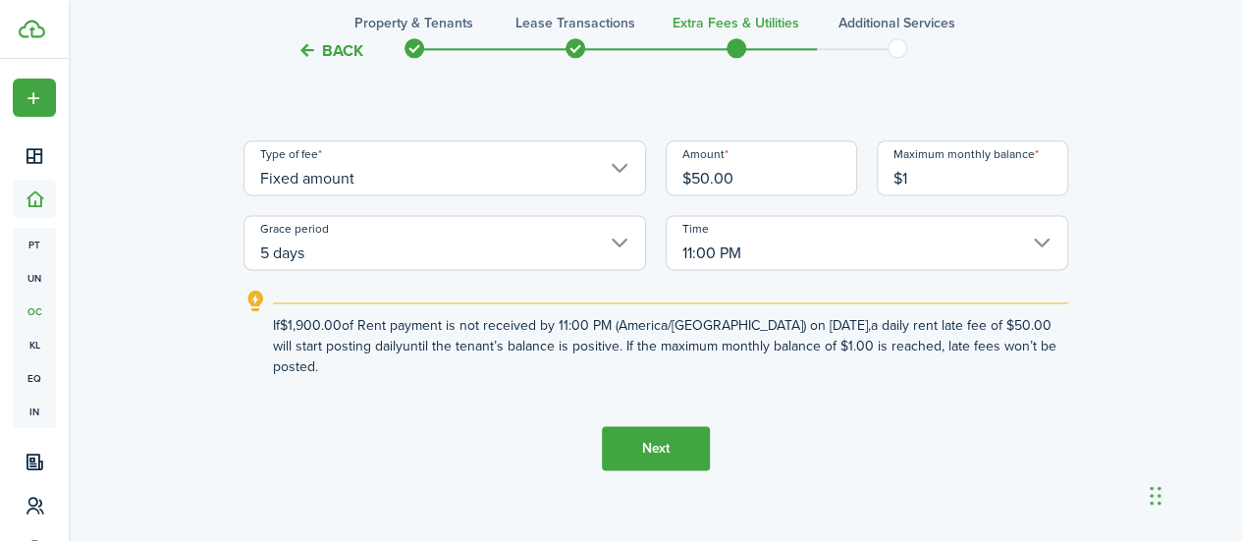
scroll to position [1156, 0]
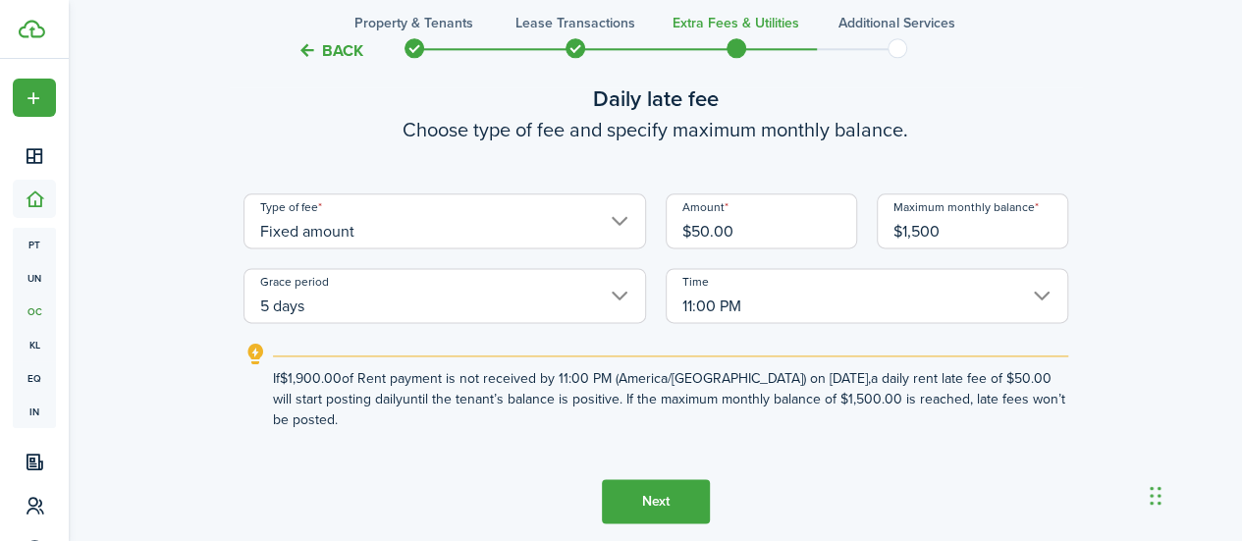
type input "$1,500.00"
click at [671, 493] on button "Next" at bounding box center [656, 501] width 108 height 44
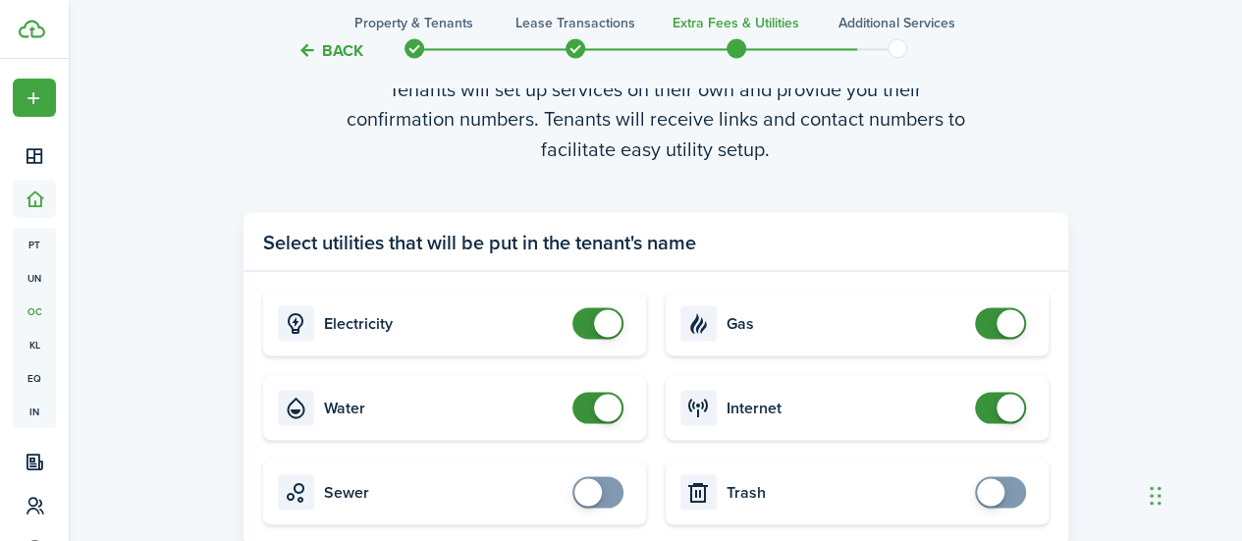
scroll to position [1848, 0]
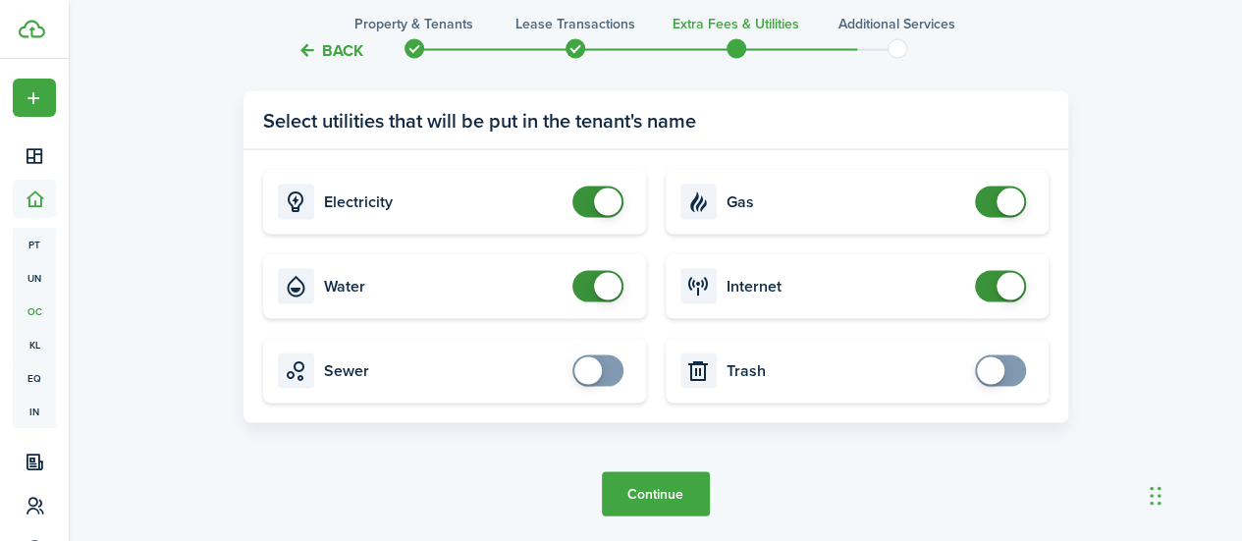
checkbox input "false"
click at [602, 211] on span at bounding box center [607, 201] width 27 height 27
checkbox input "false"
click at [597, 289] on span at bounding box center [607, 285] width 27 height 27
checkbox input "false"
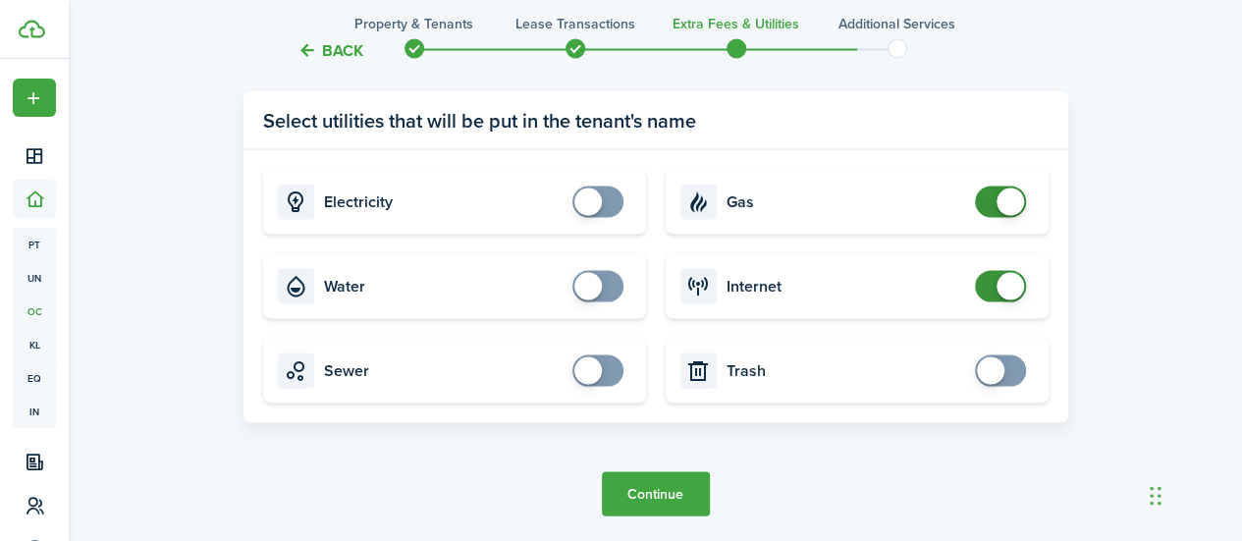
click at [995, 210] on span at bounding box center [1001, 201] width 20 height 31
checkbox input "false"
click at [991, 292] on span at bounding box center [1001, 285] width 20 height 31
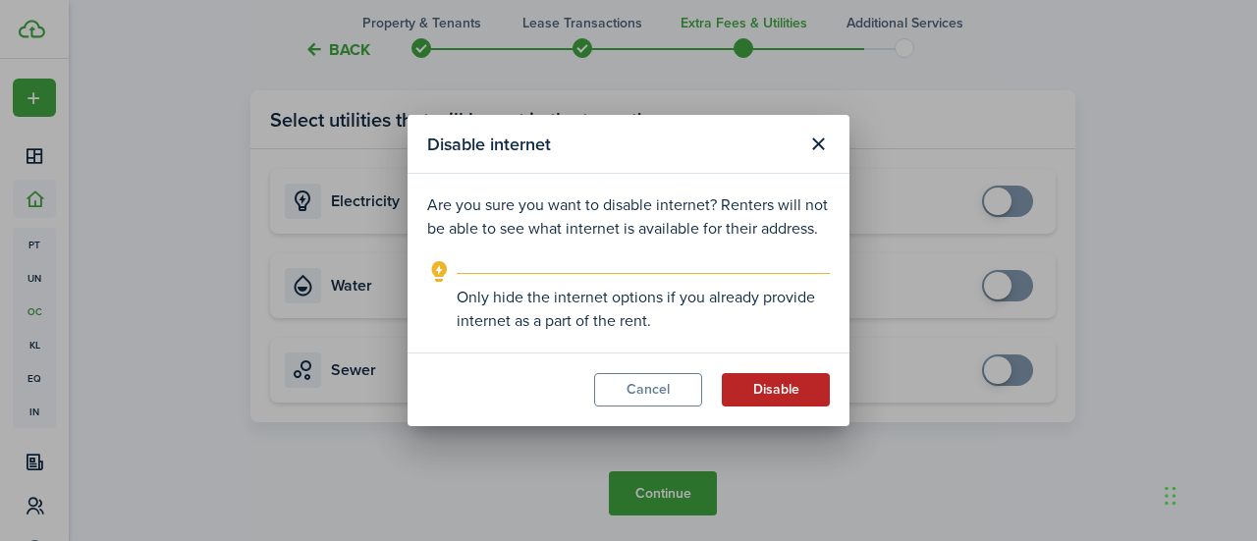
click at [763, 390] on button "Disable" at bounding box center [776, 389] width 108 height 33
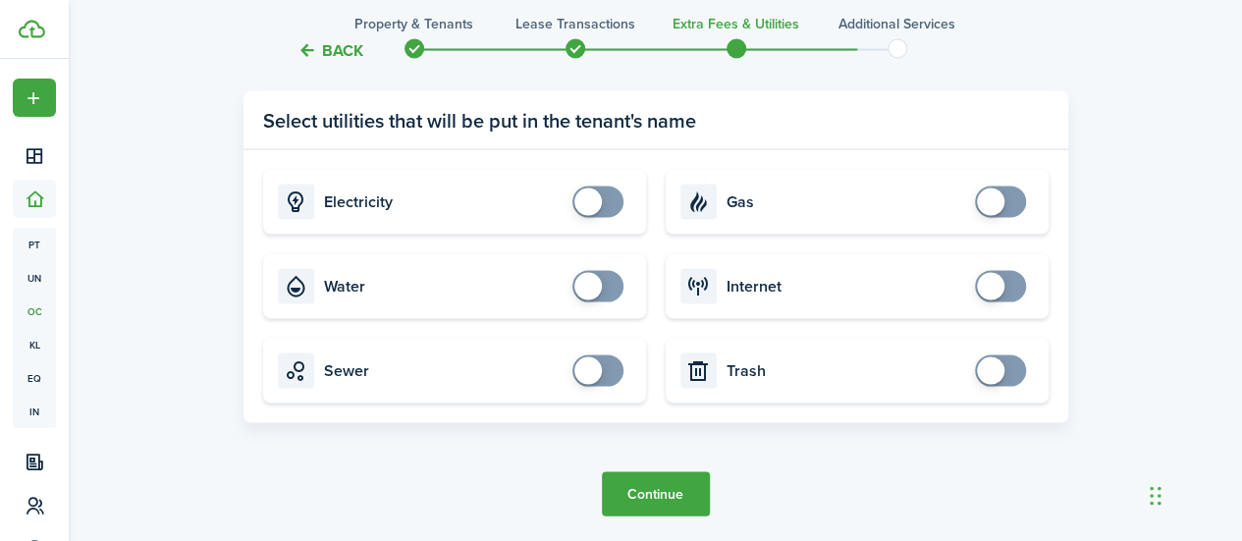
scroll to position [1916, 0]
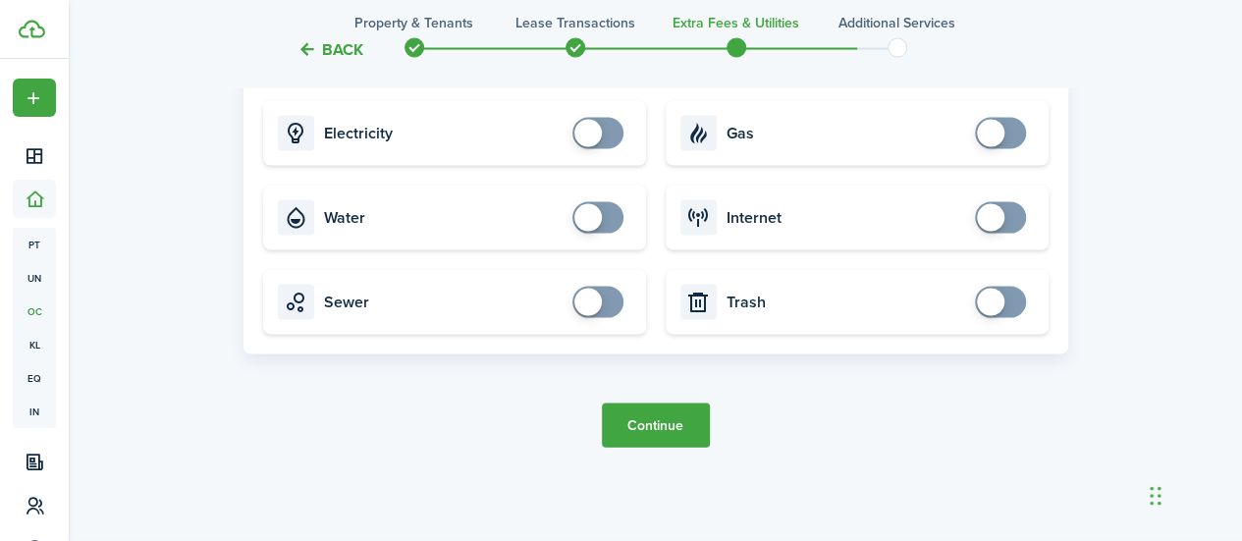
click at [669, 425] on button "Continue" at bounding box center [656, 426] width 108 height 44
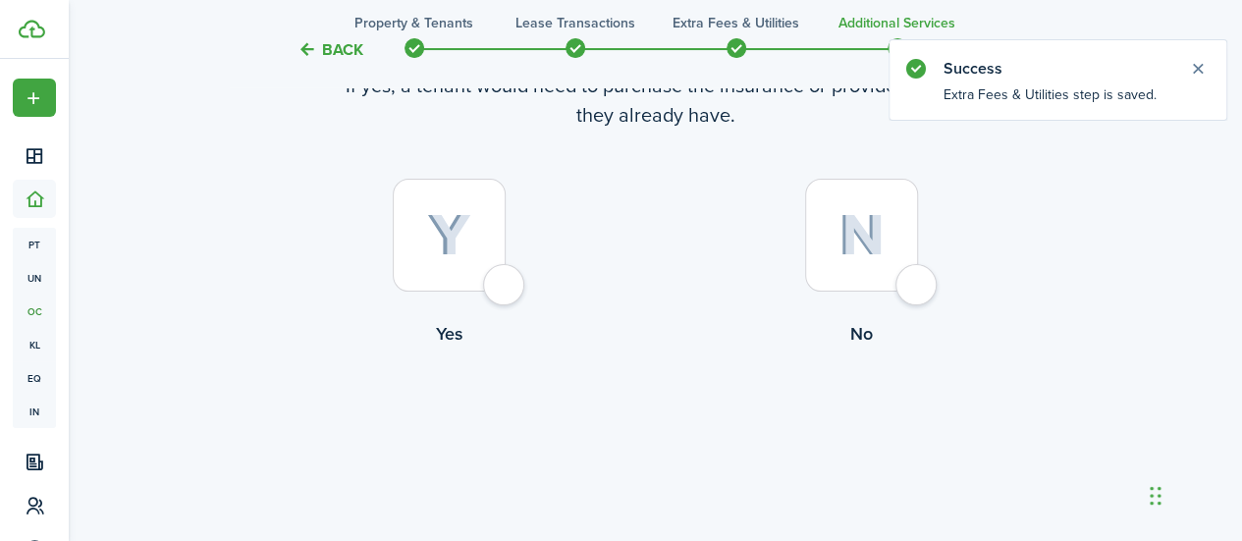
scroll to position [159, 0]
click at [906, 291] on div at bounding box center [861, 234] width 113 height 113
radio input "true"
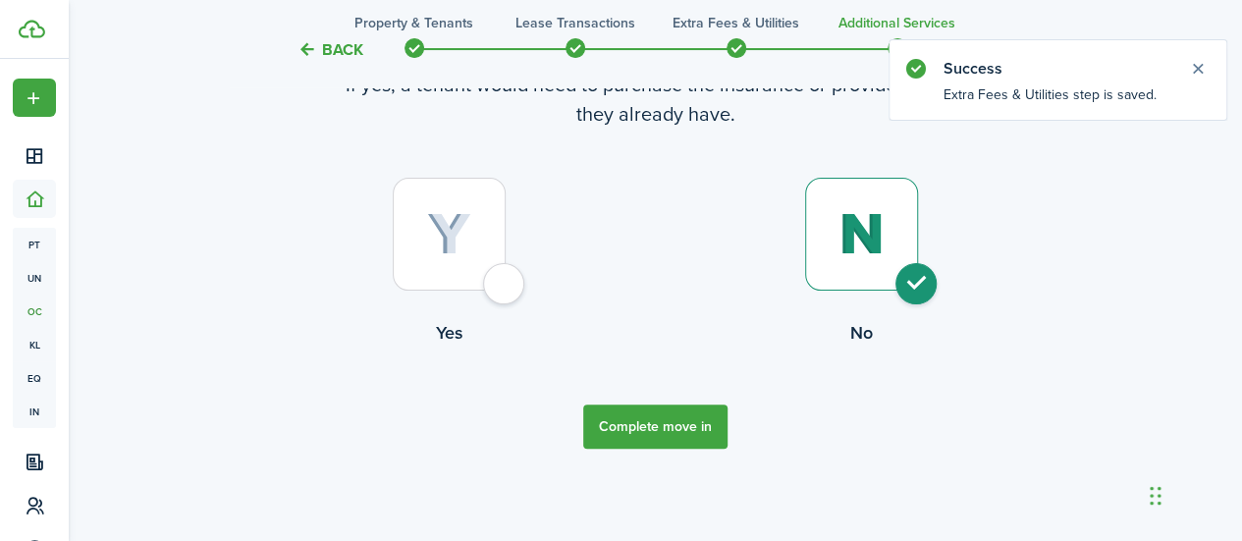
click at [685, 416] on button "Complete move in" at bounding box center [655, 427] width 144 height 44
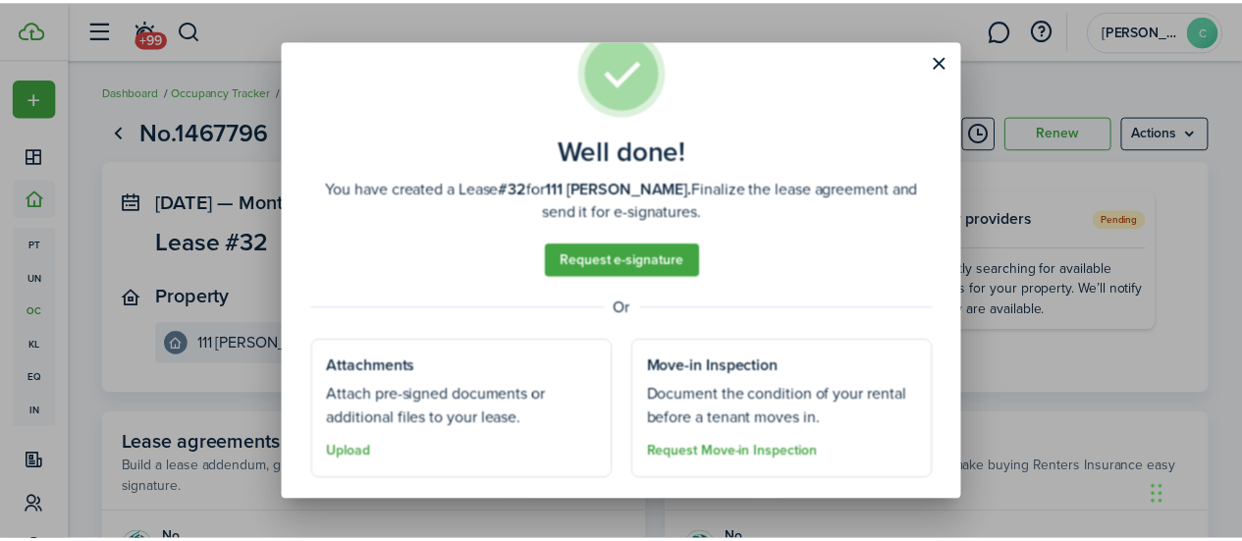
scroll to position [94, 0]
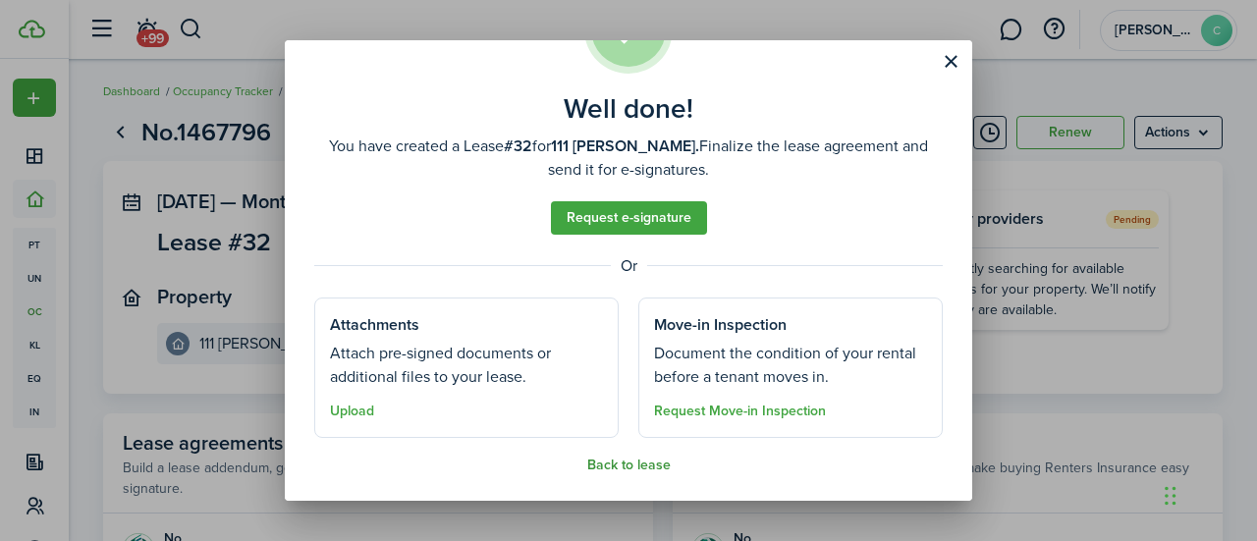
click at [637, 458] on button "Back to lease" at bounding box center [628, 466] width 83 height 16
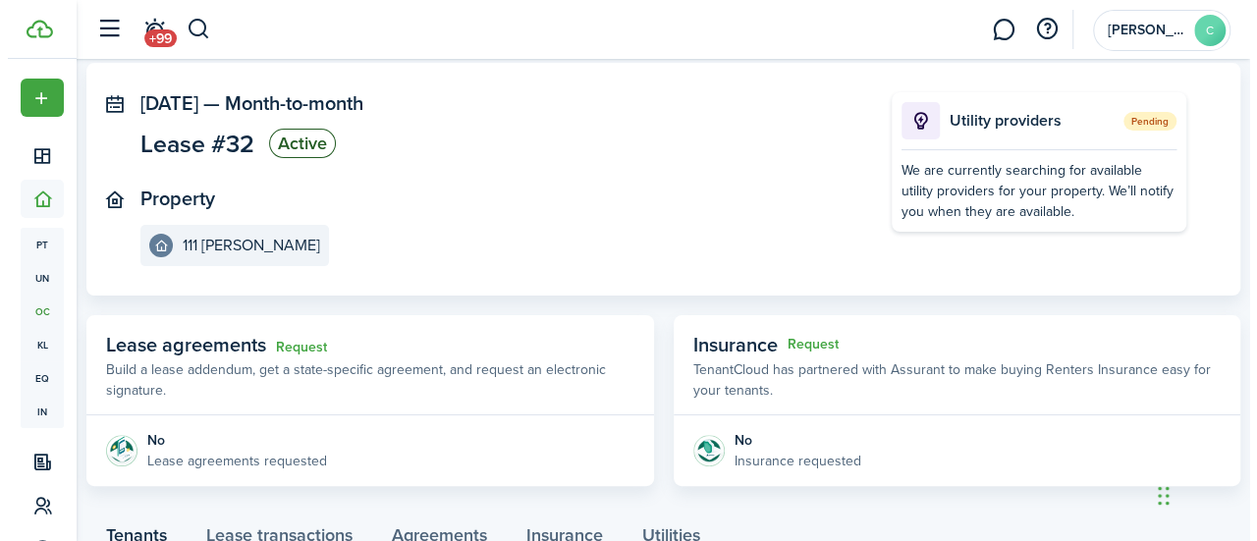
scroll to position [0, 0]
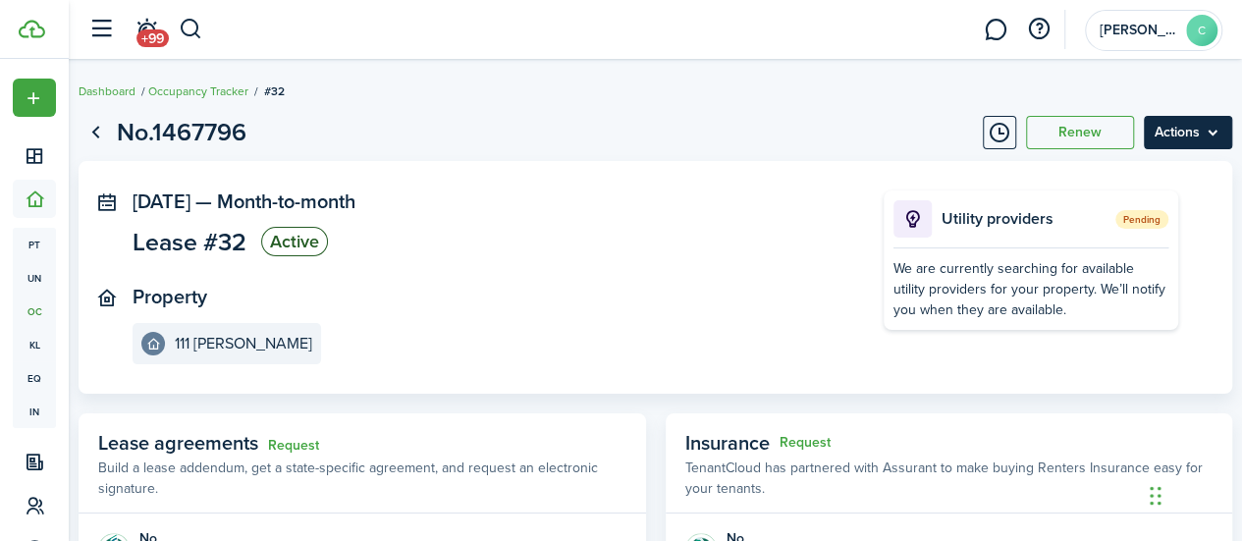
click at [1193, 131] on menu-btn "Actions" at bounding box center [1188, 132] width 88 height 33
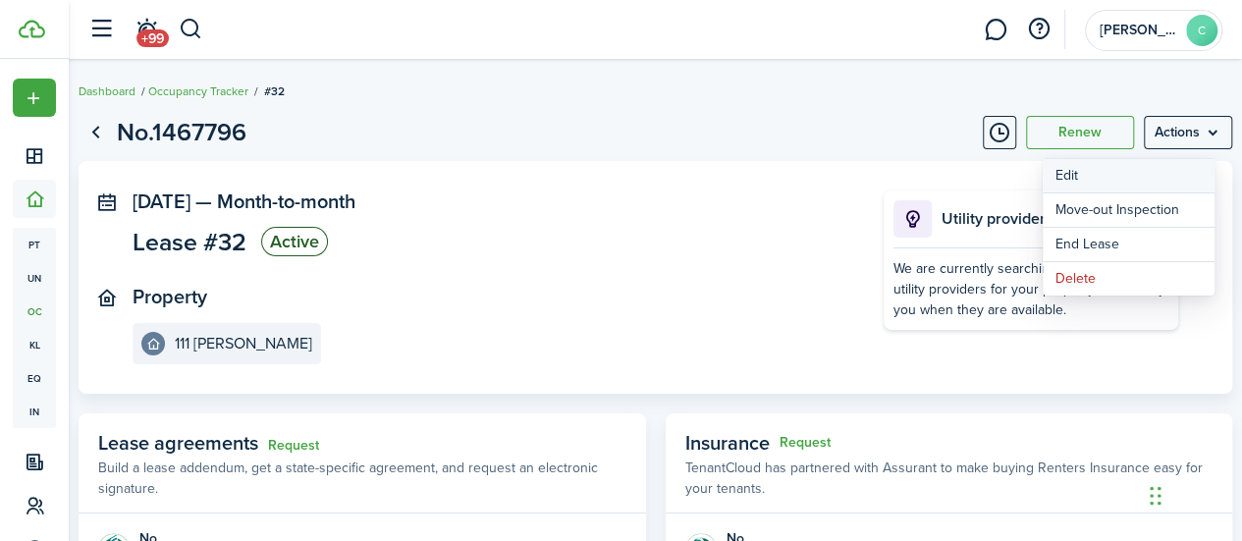
click at [1098, 176] on button "Edit" at bounding box center [1129, 175] width 172 height 33
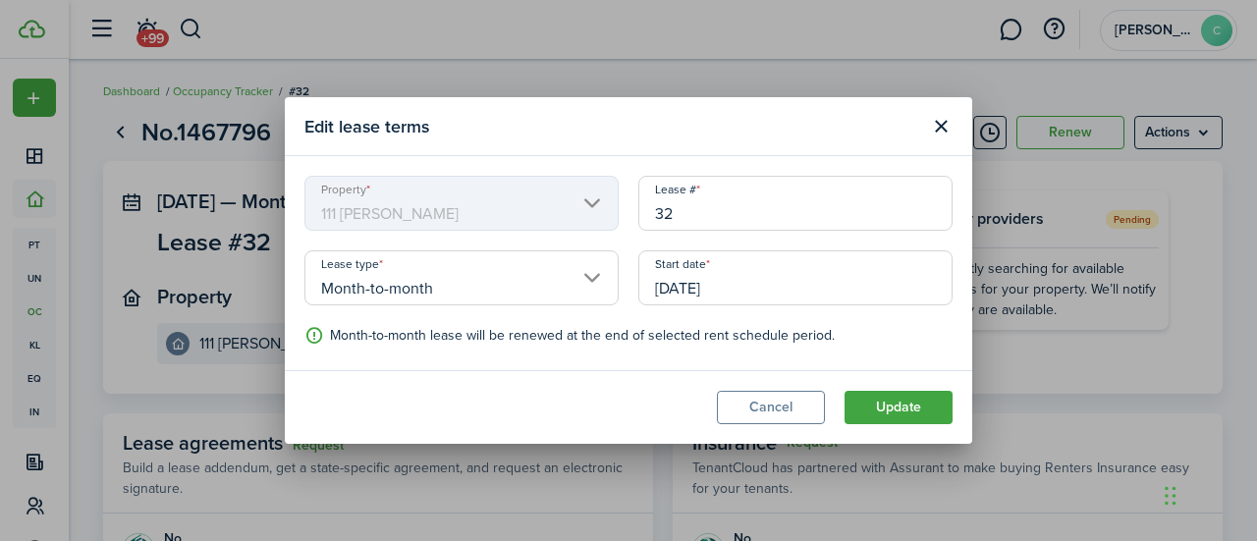
click at [682, 215] on input "32" at bounding box center [795, 203] width 314 height 55
drag, startPoint x: 682, startPoint y: 215, endPoint x: 648, endPoint y: 215, distance: 34.4
click at [648, 215] on input "32" at bounding box center [795, 203] width 314 height 55
click at [588, 283] on input "Month-to-month" at bounding box center [461, 277] width 314 height 55
type input "[DATE]-[DATE]"
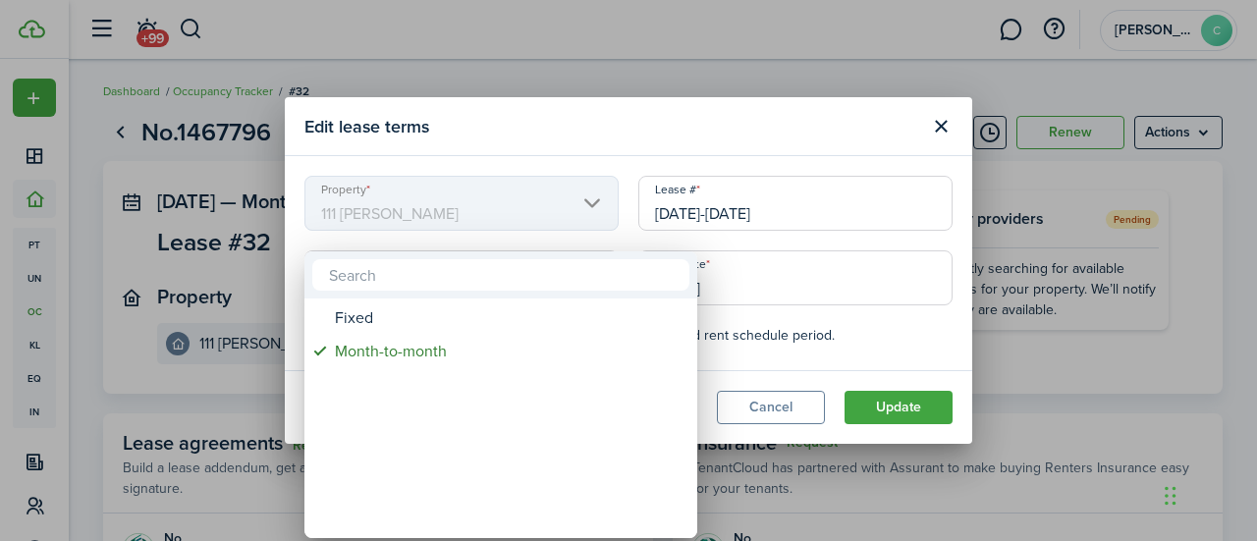
click at [588, 283] on input "text" at bounding box center [500, 274] width 377 height 31
click at [865, 341] on div at bounding box center [628, 270] width 1571 height 855
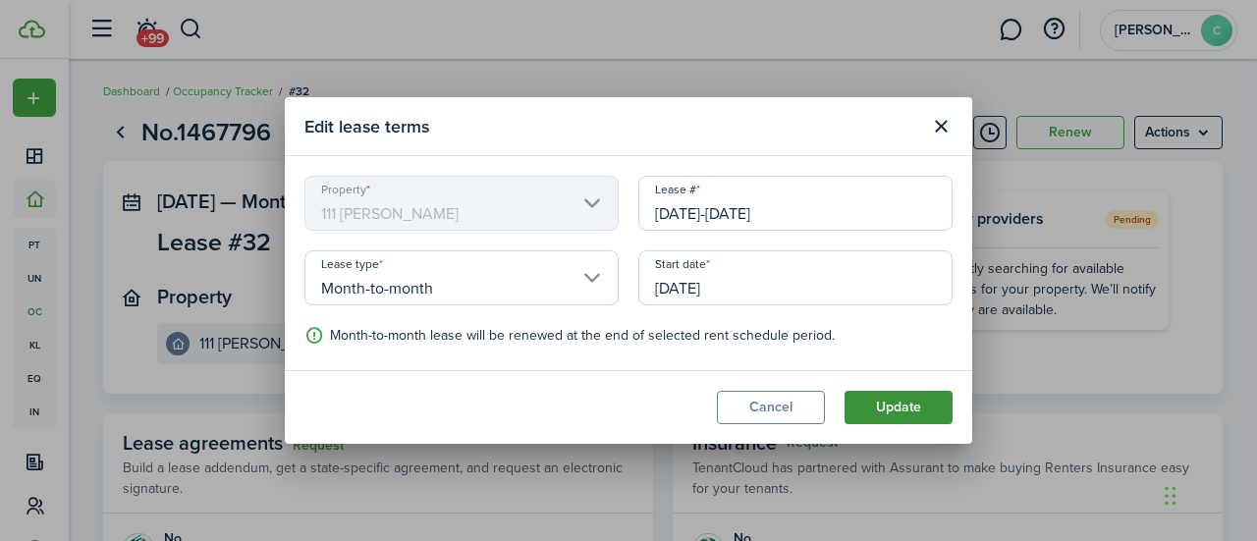
click at [898, 409] on button "Update" at bounding box center [898, 407] width 108 height 33
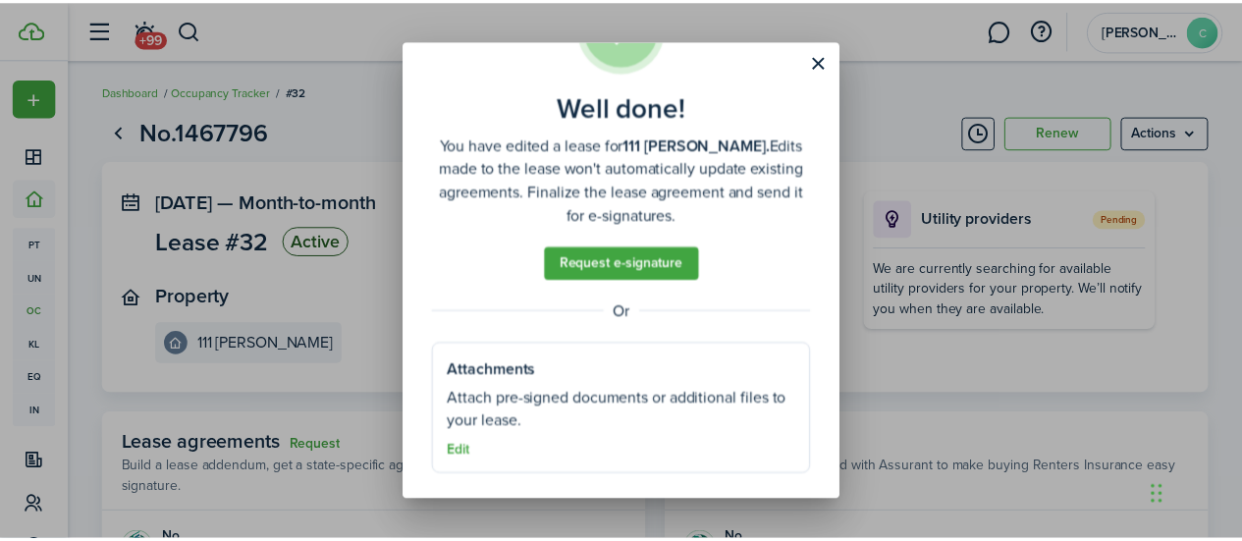
scroll to position [98, 0]
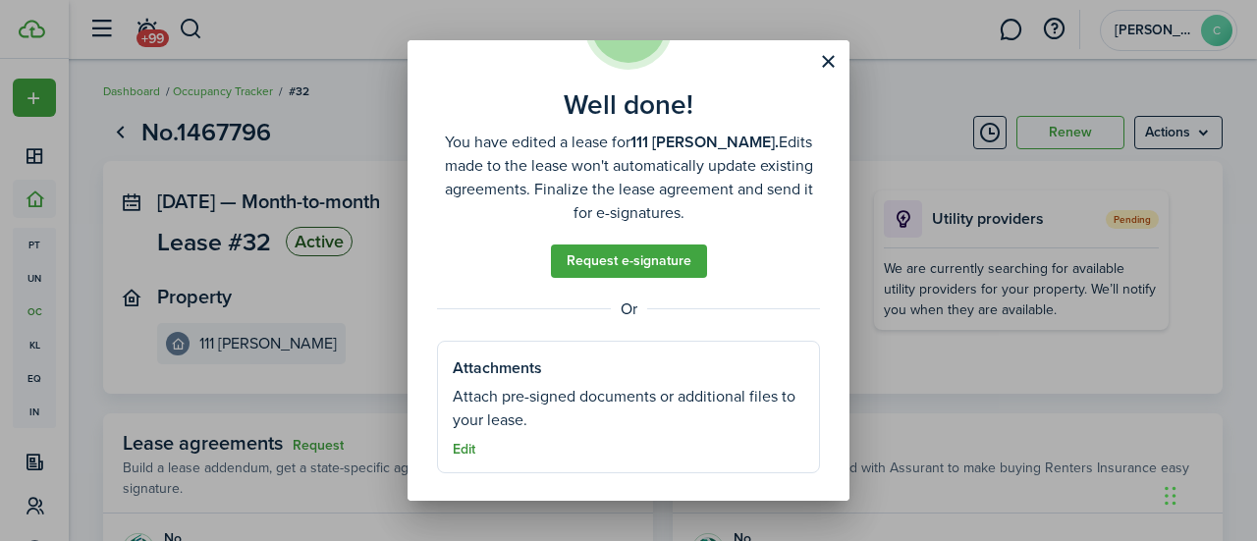
click at [459, 449] on button "Edit" at bounding box center [464, 450] width 23 height 16
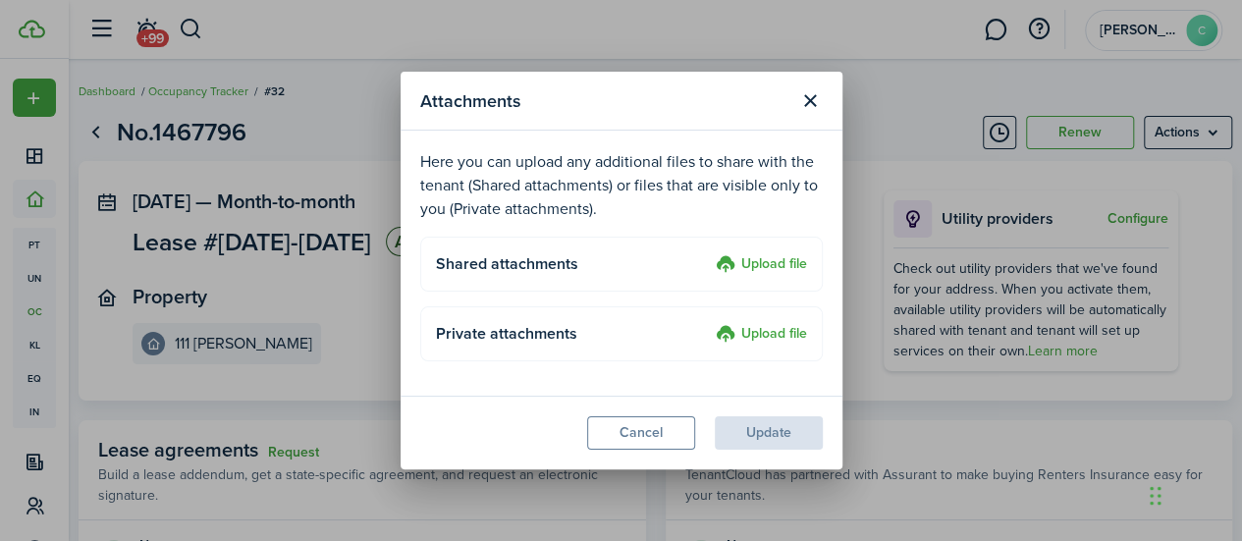
click at [789, 257] on label "Upload file" at bounding box center [761, 265] width 91 height 24
click at [709, 253] on input "Upload file" at bounding box center [709, 253] width 0 height 0
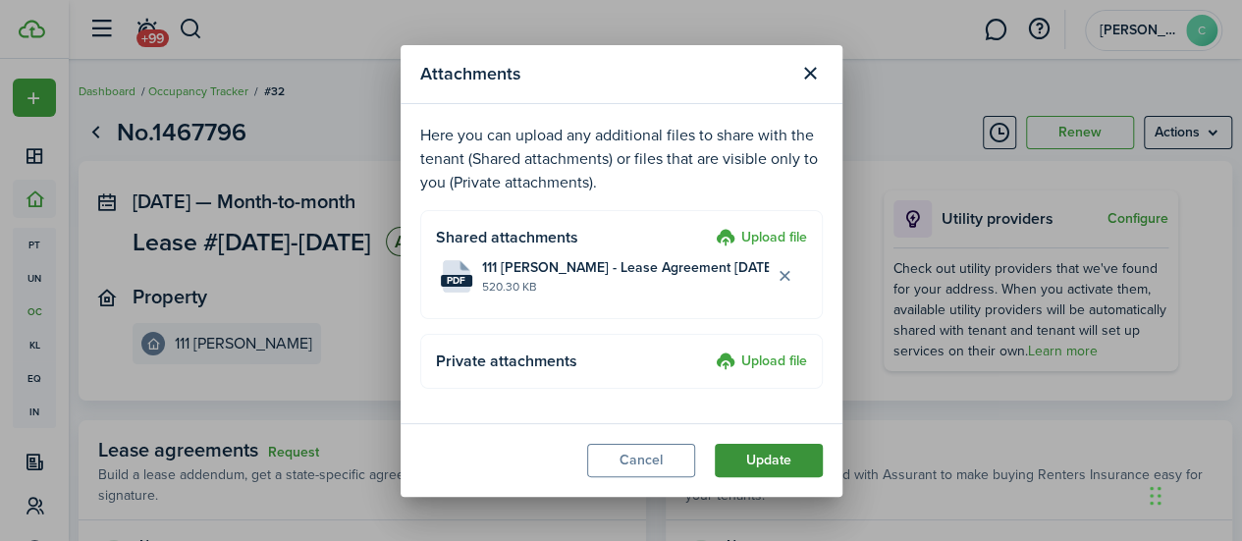
click at [758, 451] on button "Update" at bounding box center [769, 460] width 108 height 33
